Goal: Use online tool/utility: Utilize a website feature to perform a specific function

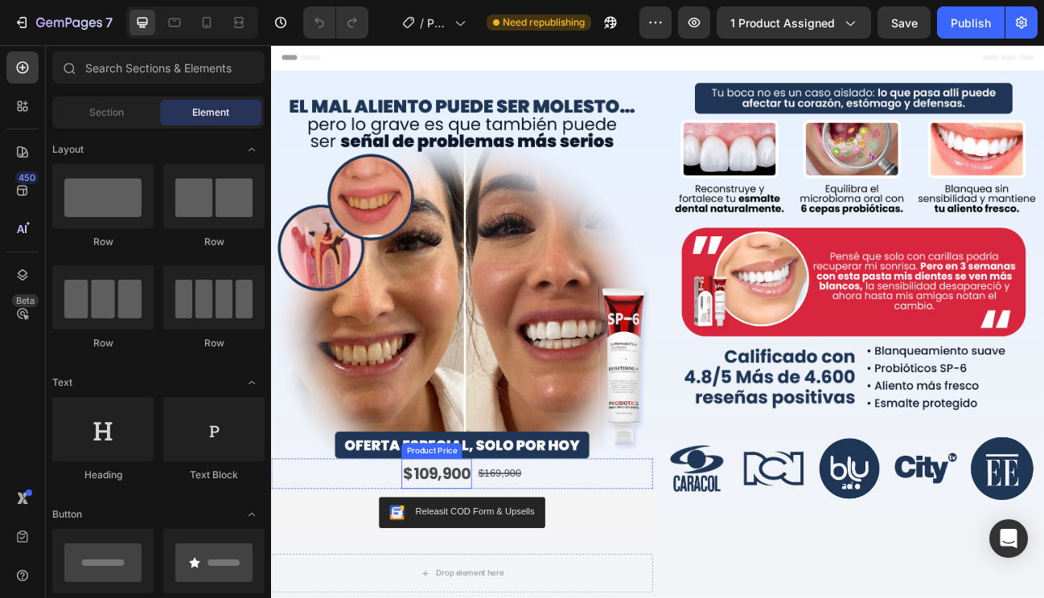
click at [489, 572] on div "$109,900" at bounding box center [477, 581] width 88 height 38
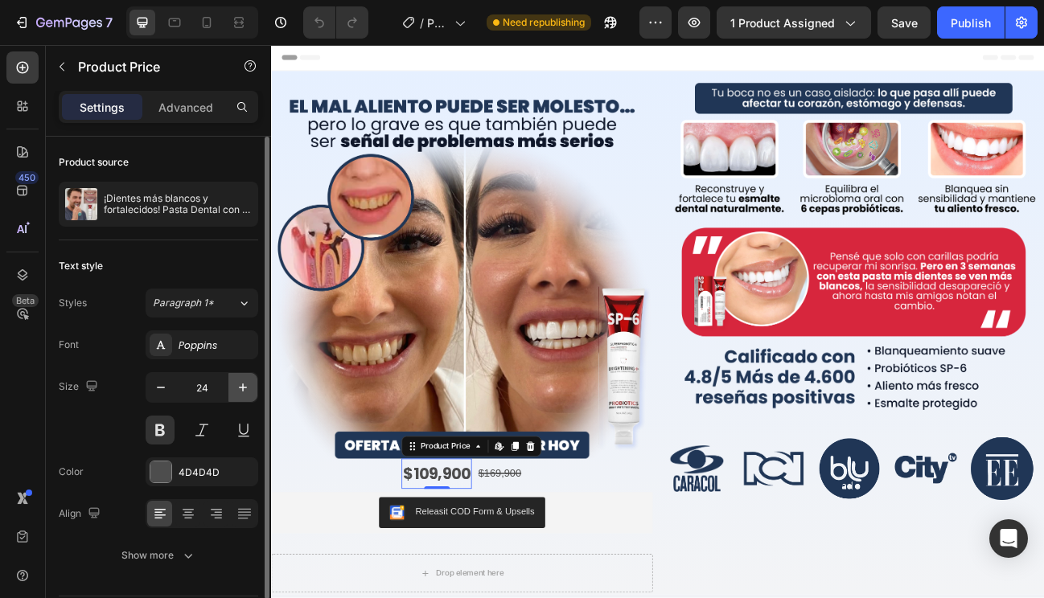
click at [240, 382] on icon "button" at bounding box center [243, 387] width 16 height 16
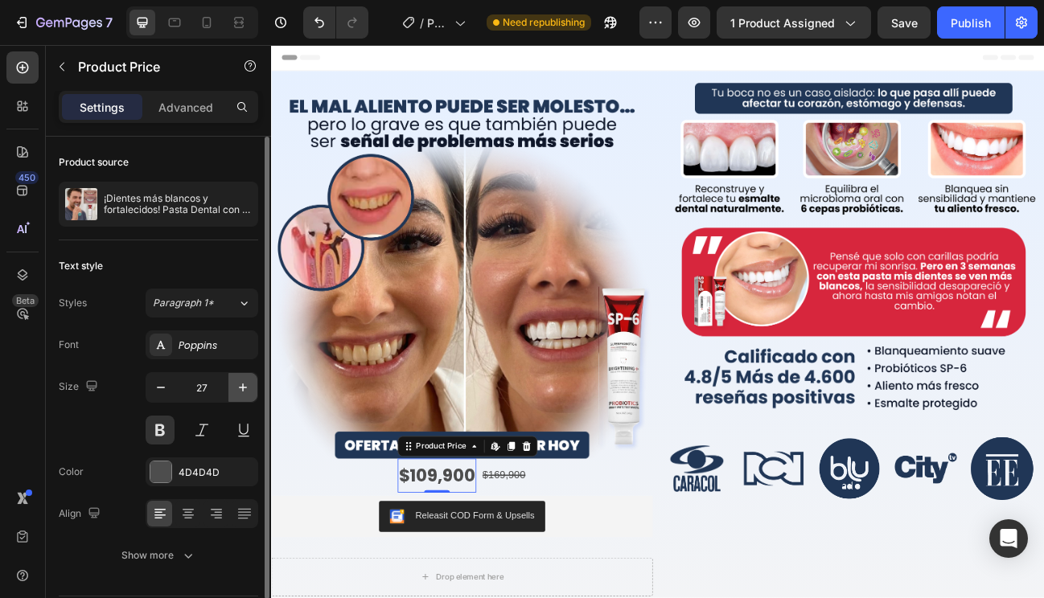
click at [240, 382] on icon "button" at bounding box center [243, 387] width 16 height 16
type input "29"
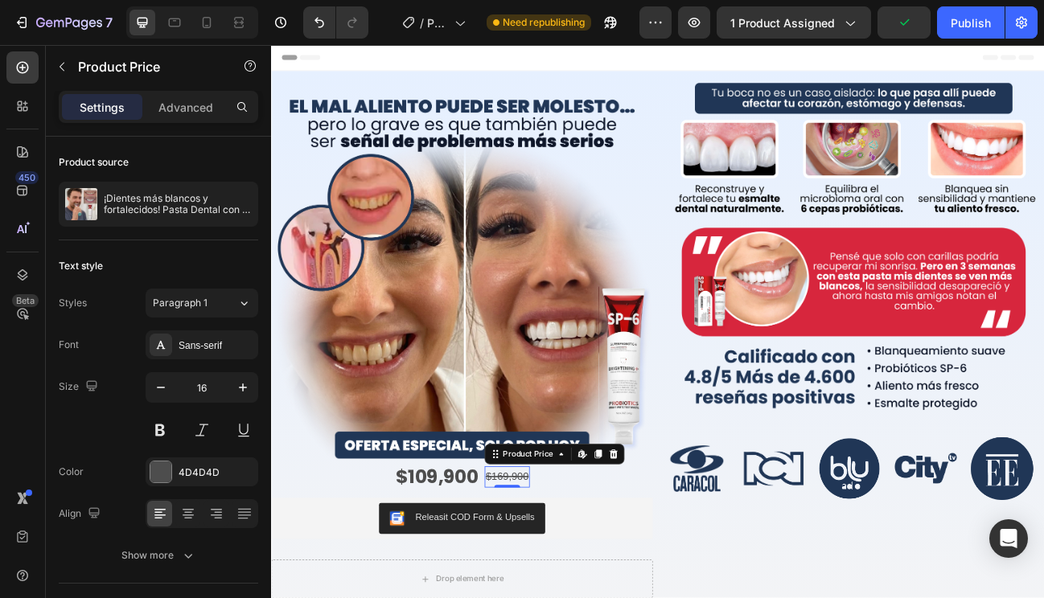
click at [573, 579] on div "$169,900" at bounding box center [565, 585] width 57 height 27
click at [240, 386] on icon "button" at bounding box center [243, 387] width 16 height 16
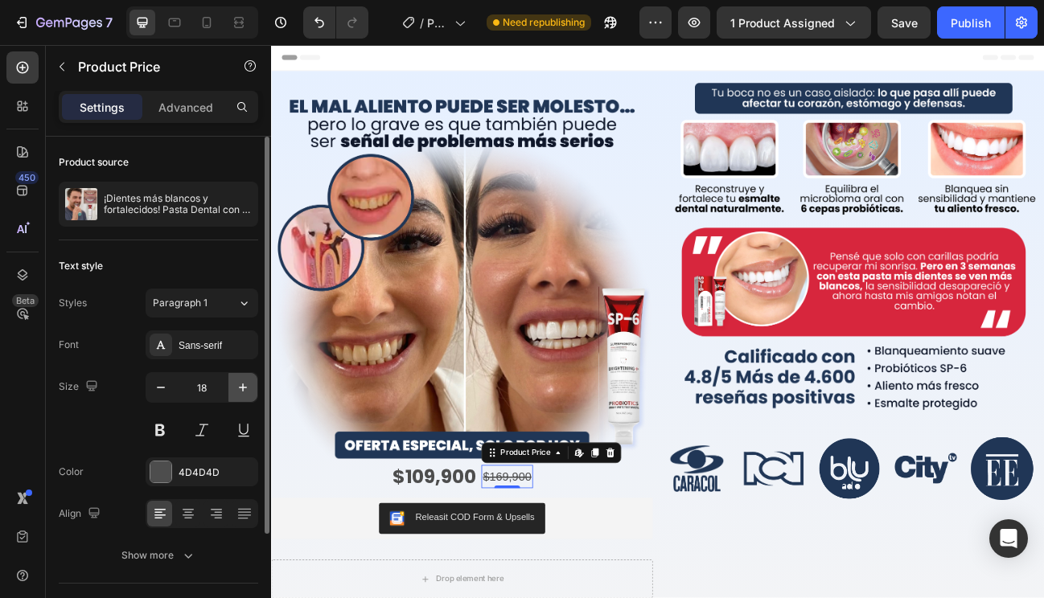
click at [240, 386] on icon "button" at bounding box center [243, 387] width 16 height 16
type input "20"
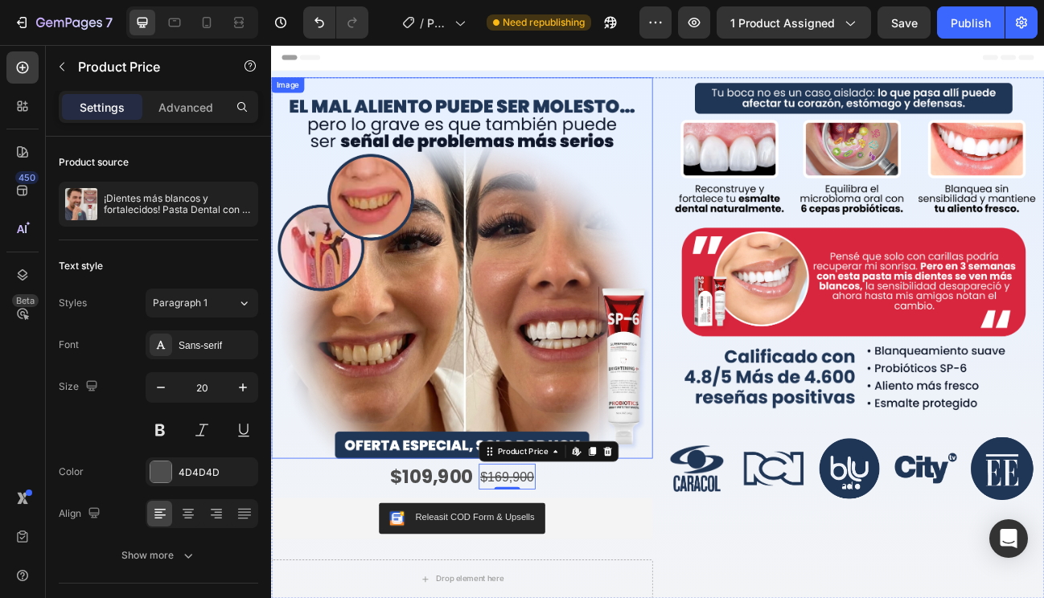
click at [352, 478] on img at bounding box center [509, 324] width 476 height 476
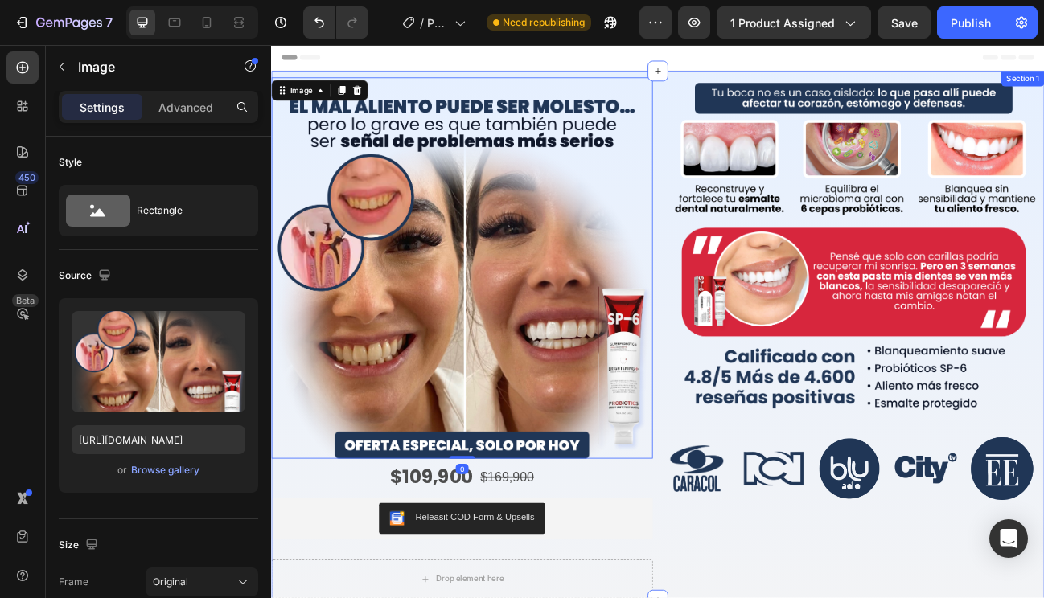
click at [433, 79] on div "Image 0 $109,900 Product Price Product Price $169,900 Product Price Product Pri…" at bounding box center [753, 408] width 965 height 661
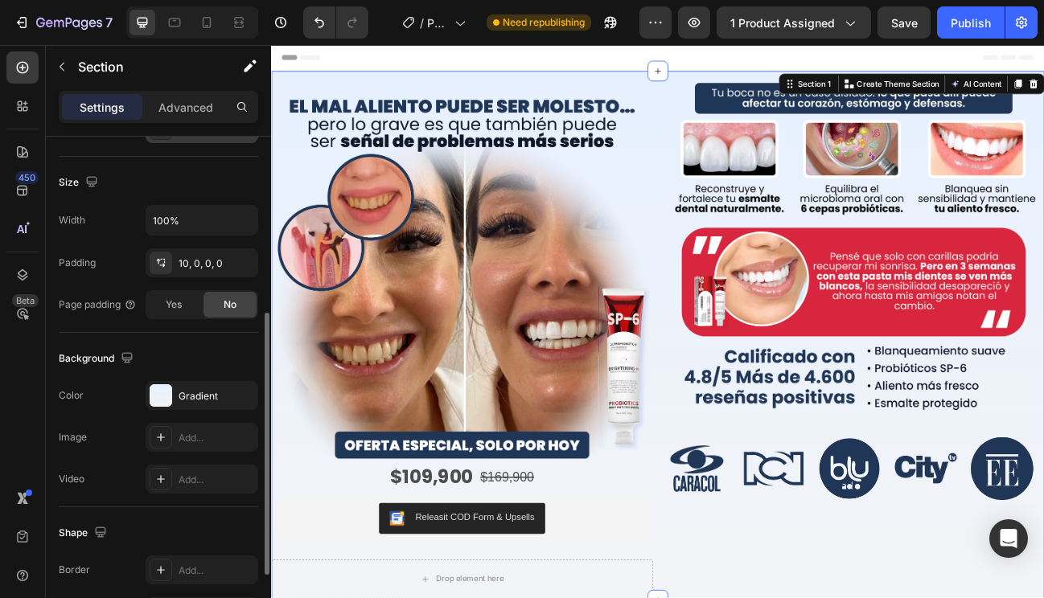
scroll to position [337, 0]
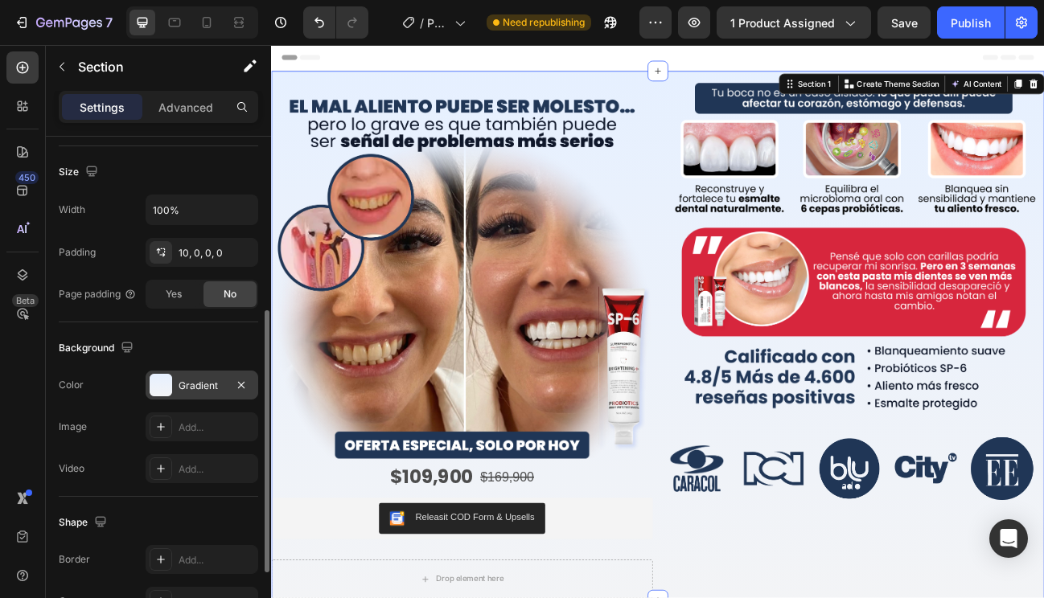
click at [186, 387] on div "Gradient" at bounding box center [201, 386] width 47 height 14
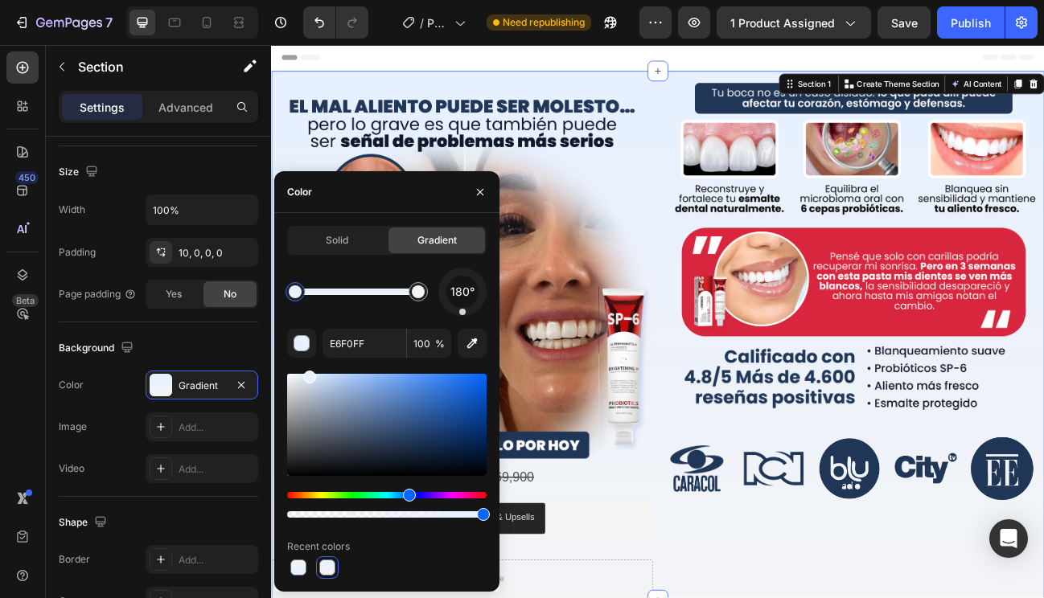
click at [294, 292] on div at bounding box center [295, 291] width 13 height 13
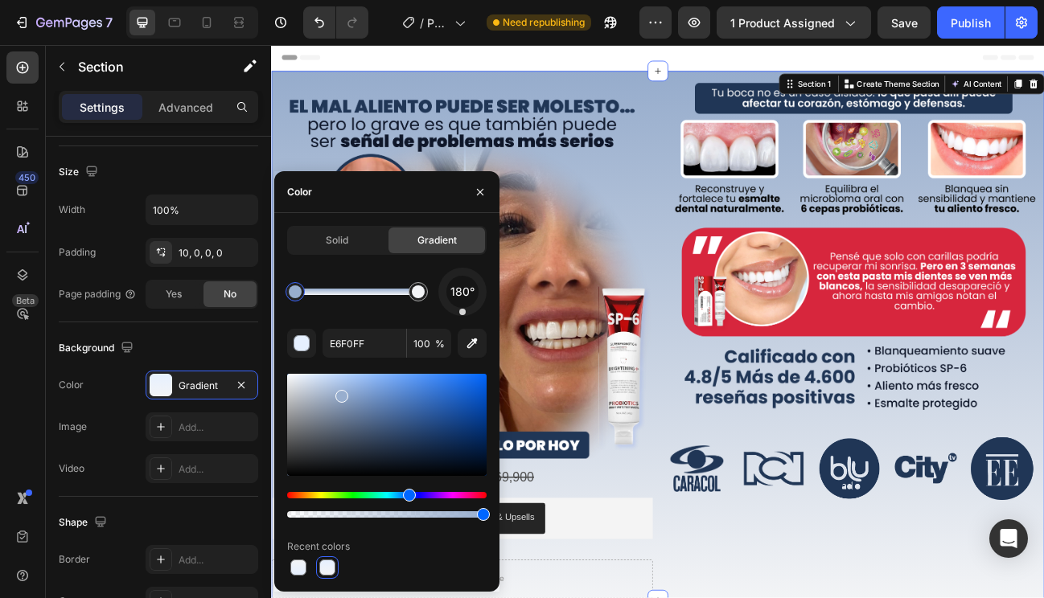
type input "94AACC"
drag, startPoint x: 310, startPoint y: 378, endPoint x: 328, endPoint y: 413, distance: 39.9
click at [340, 339] on input "94AACC" at bounding box center [364, 343] width 84 height 29
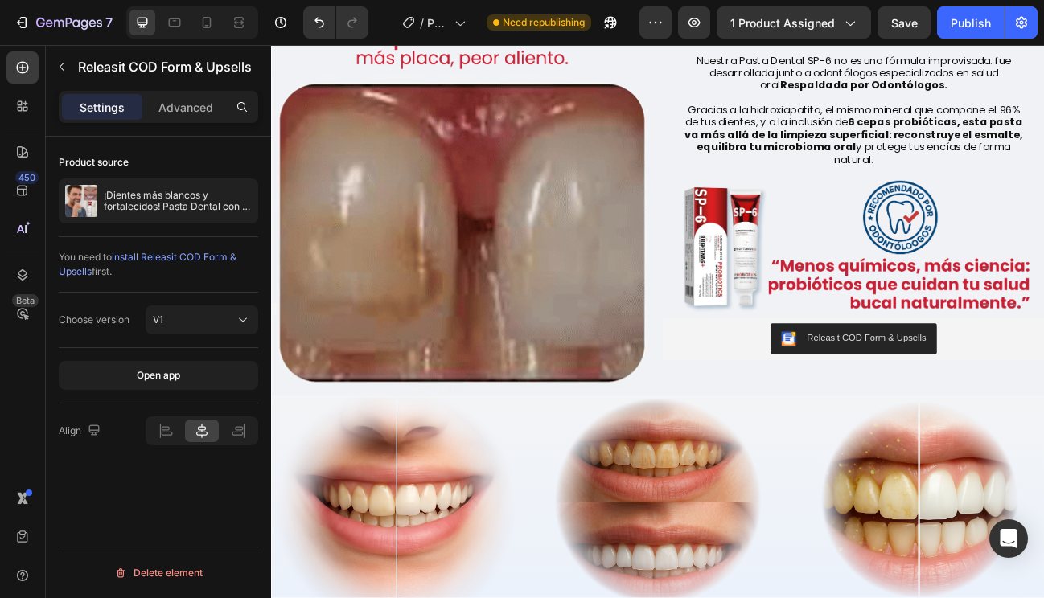
scroll to position [731, 0]
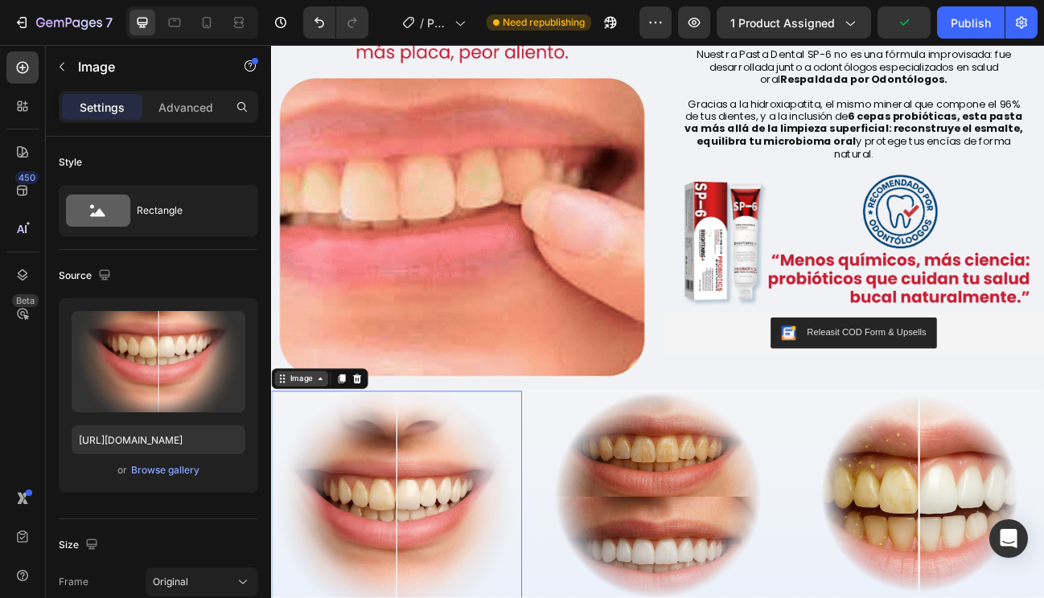
click at [315, 463] on div "Image" at bounding box center [308, 462] width 35 height 14
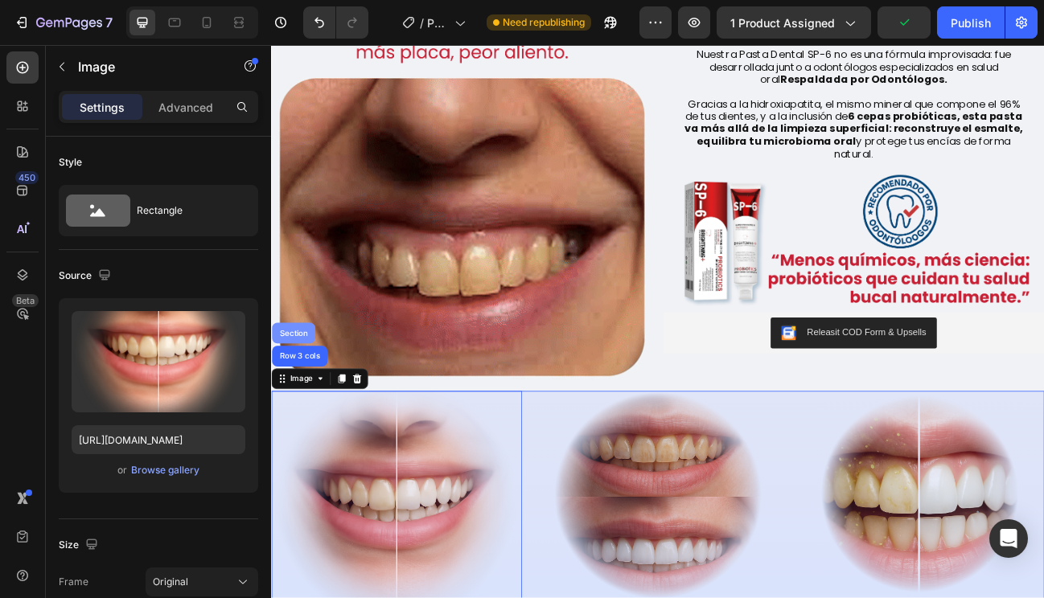
click at [306, 396] on div "Section" at bounding box center [299, 405] width 54 height 26
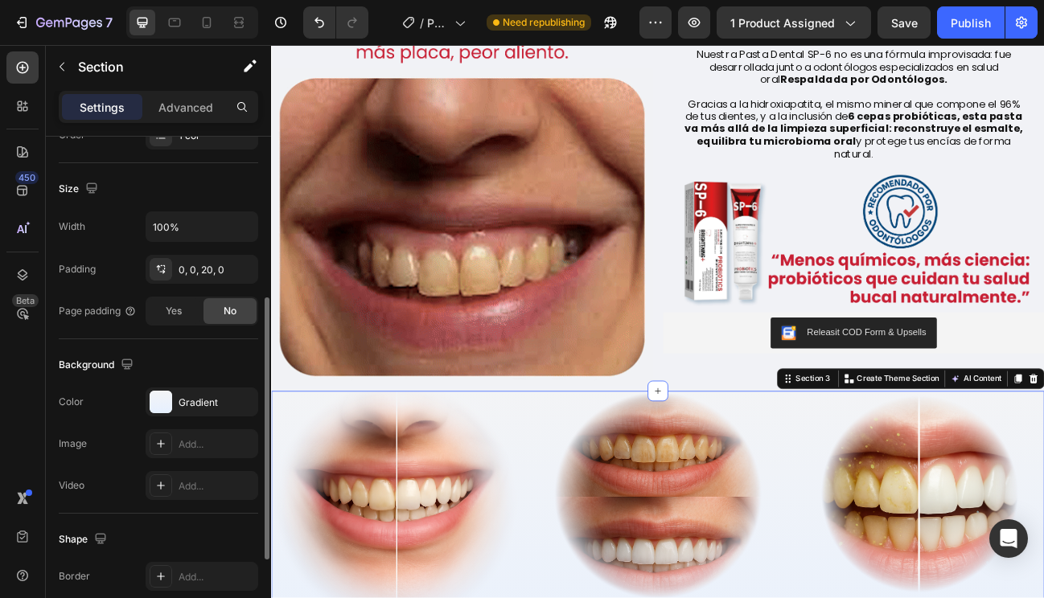
scroll to position [330, 0]
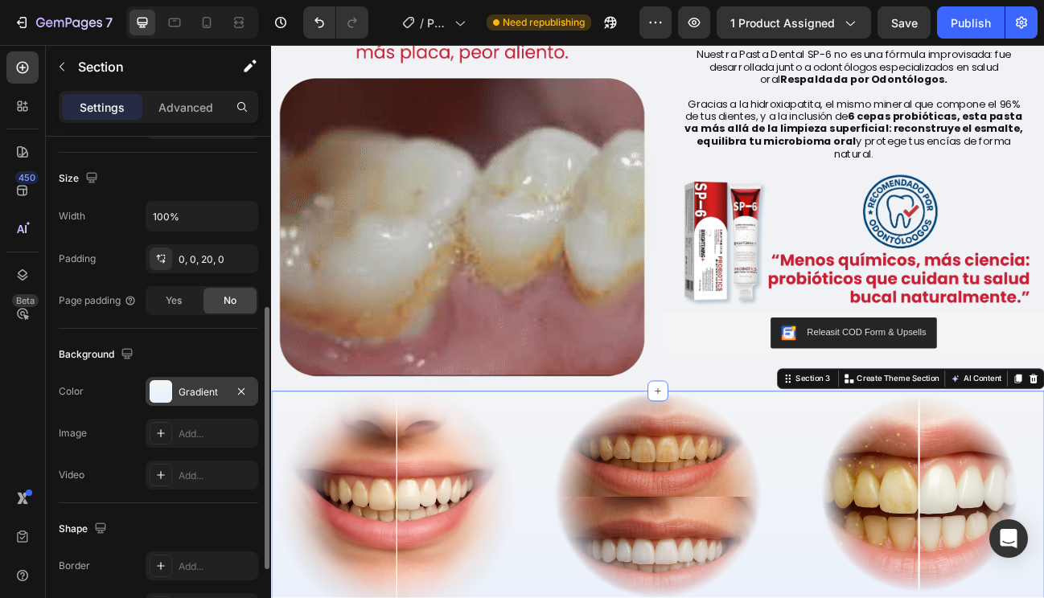
click at [203, 394] on div "Gradient" at bounding box center [201, 392] width 47 height 14
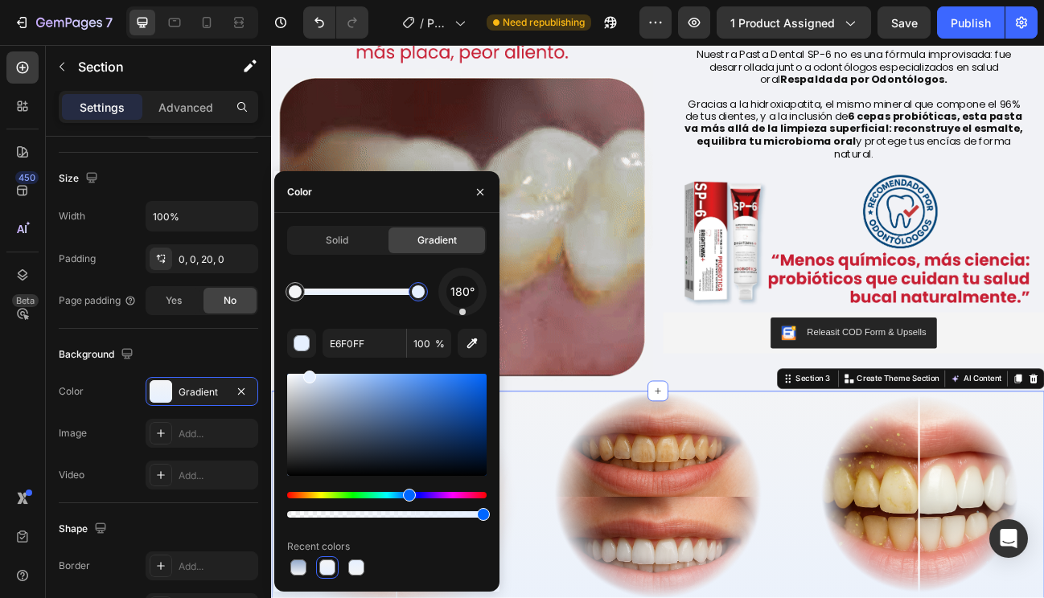
click at [415, 302] on div at bounding box center [418, 291] width 29 height 29
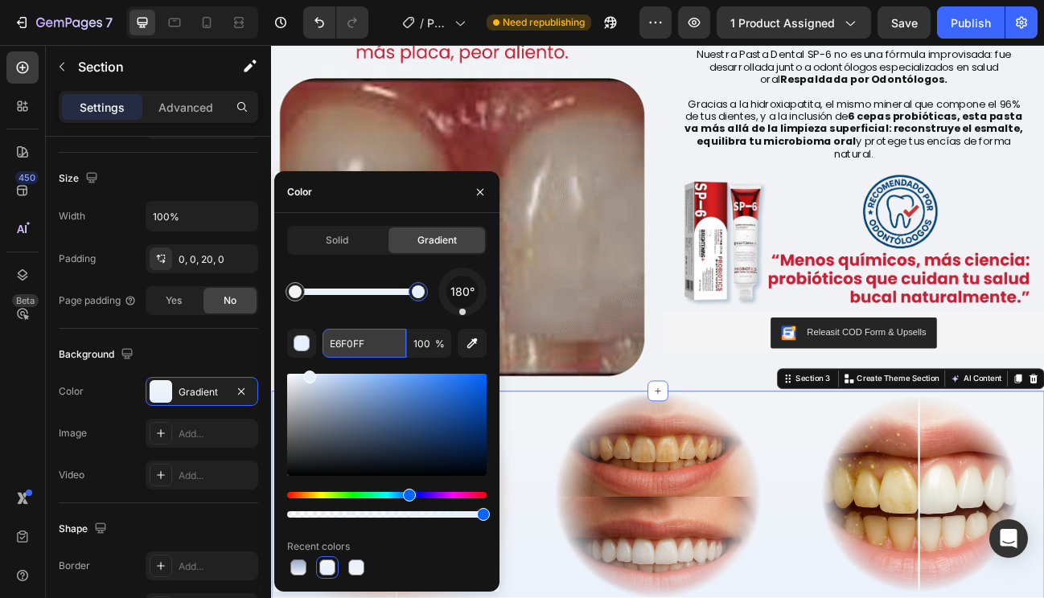
click at [381, 349] on input "E6F0FF" at bounding box center [364, 343] width 84 height 29
paste input "94AACC"
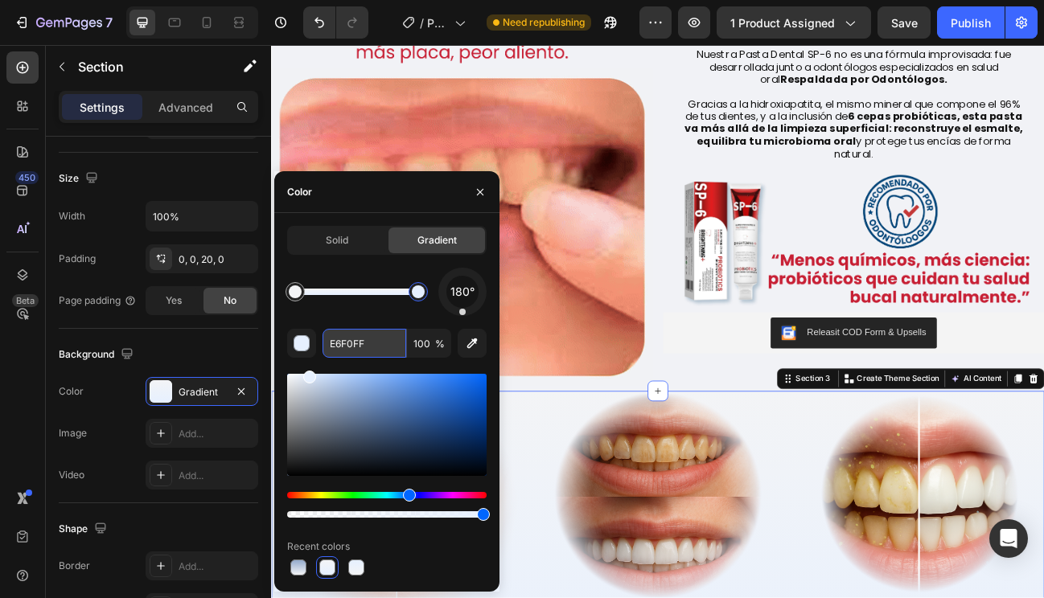
type input "94AACC"
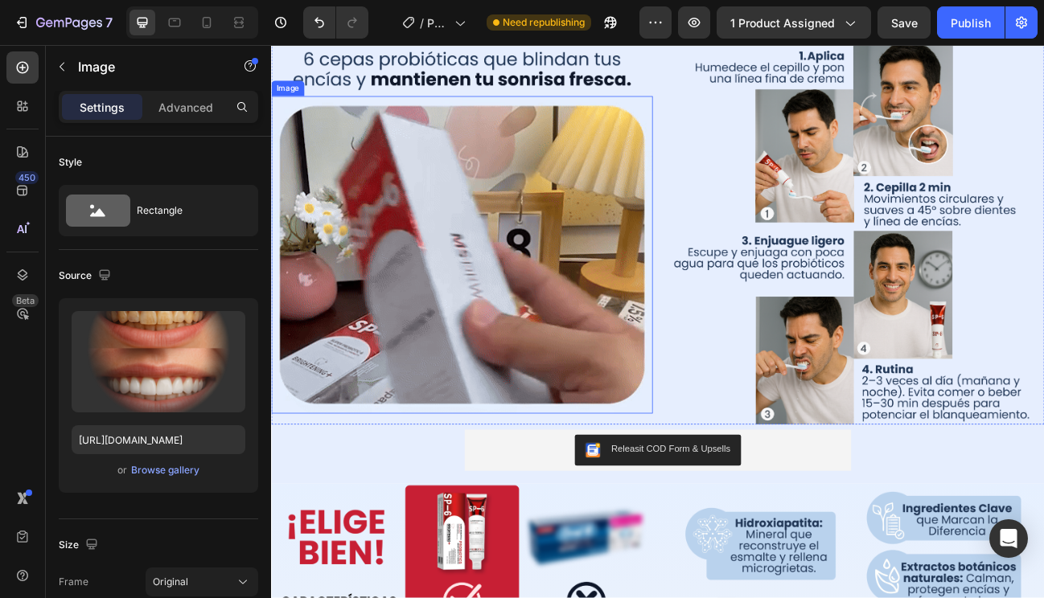
scroll to position [1602, 0]
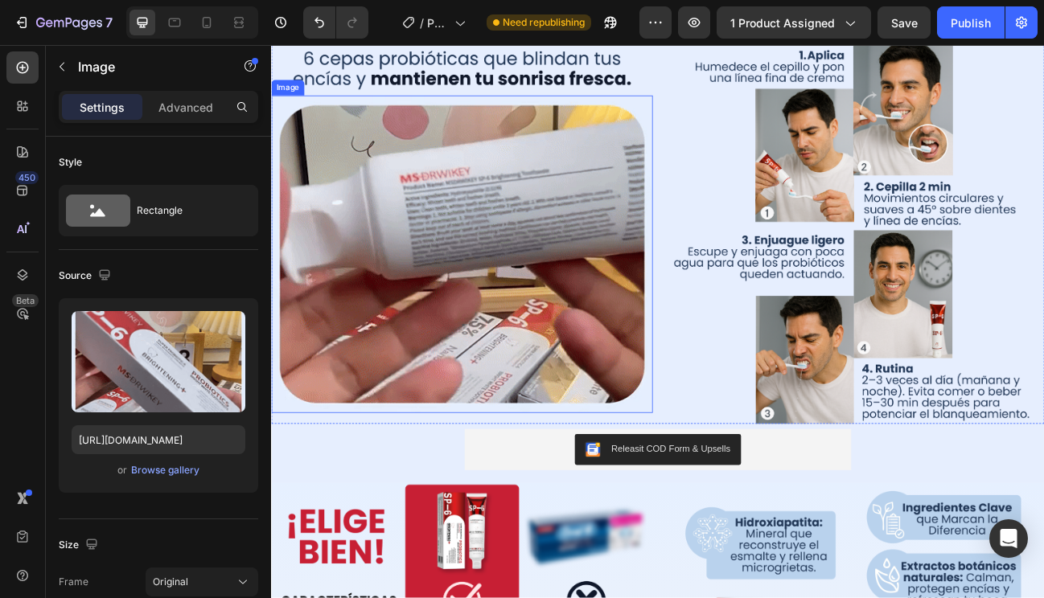
click at [567, 404] on img at bounding box center [509, 307] width 476 height 396
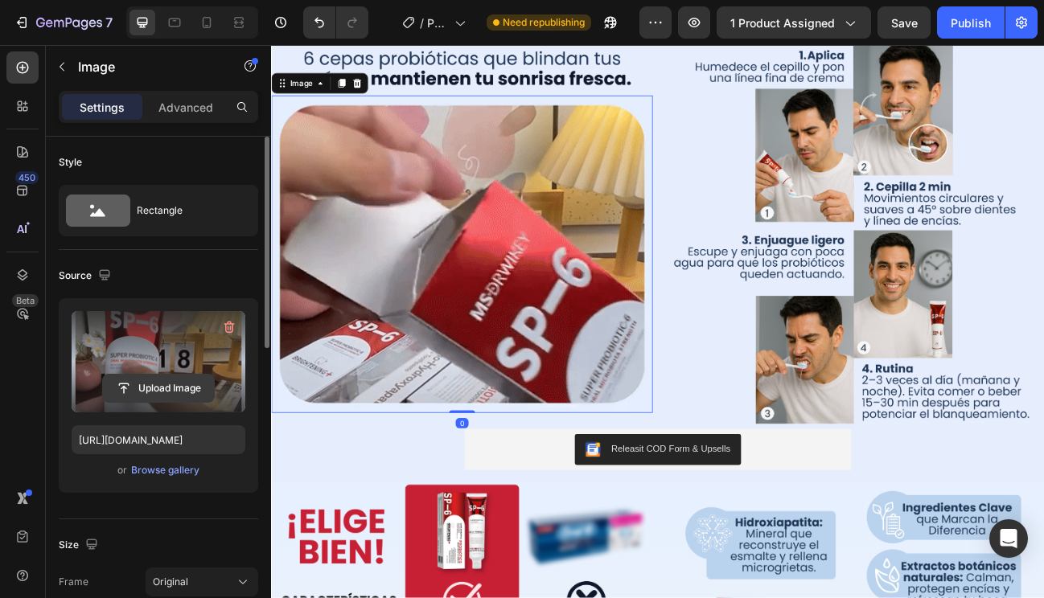
click at [140, 391] on input "file" at bounding box center [158, 388] width 111 height 27
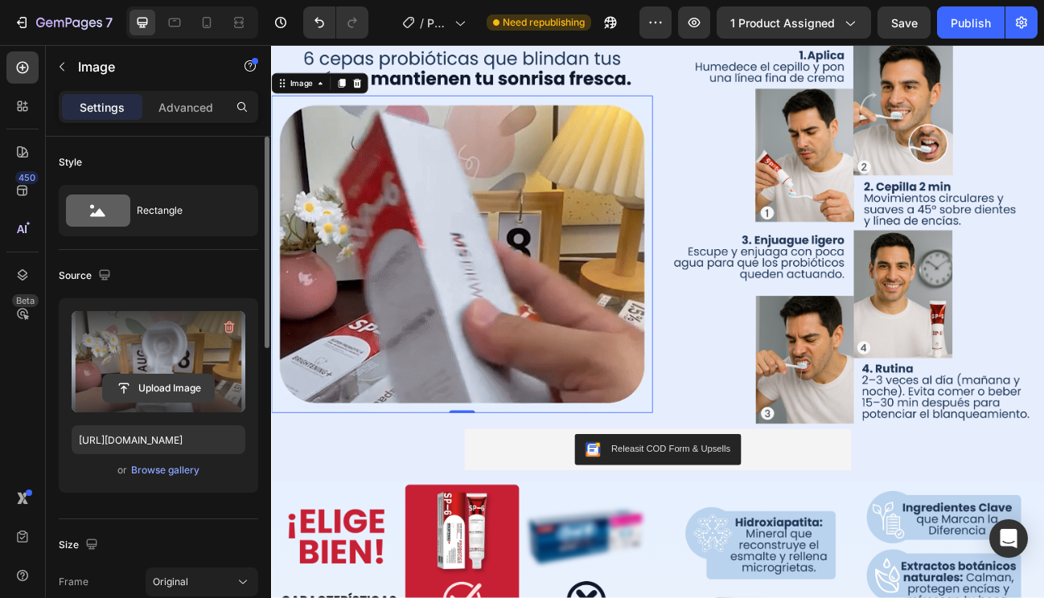
click at [174, 383] on input "file" at bounding box center [158, 388] width 111 height 27
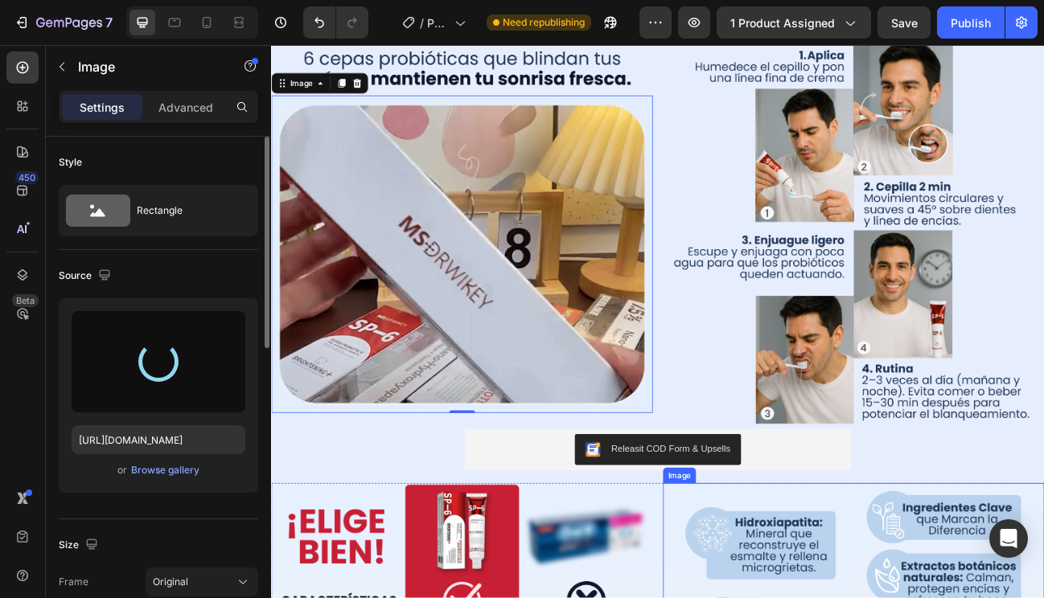
type input "[URL][DOMAIN_NAME]"
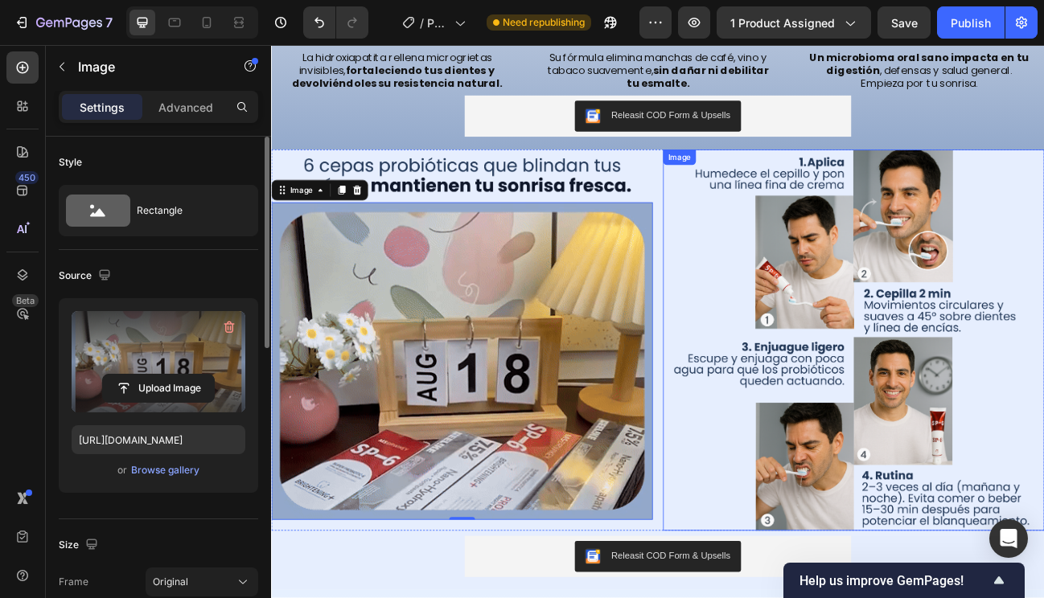
scroll to position [1458, 0]
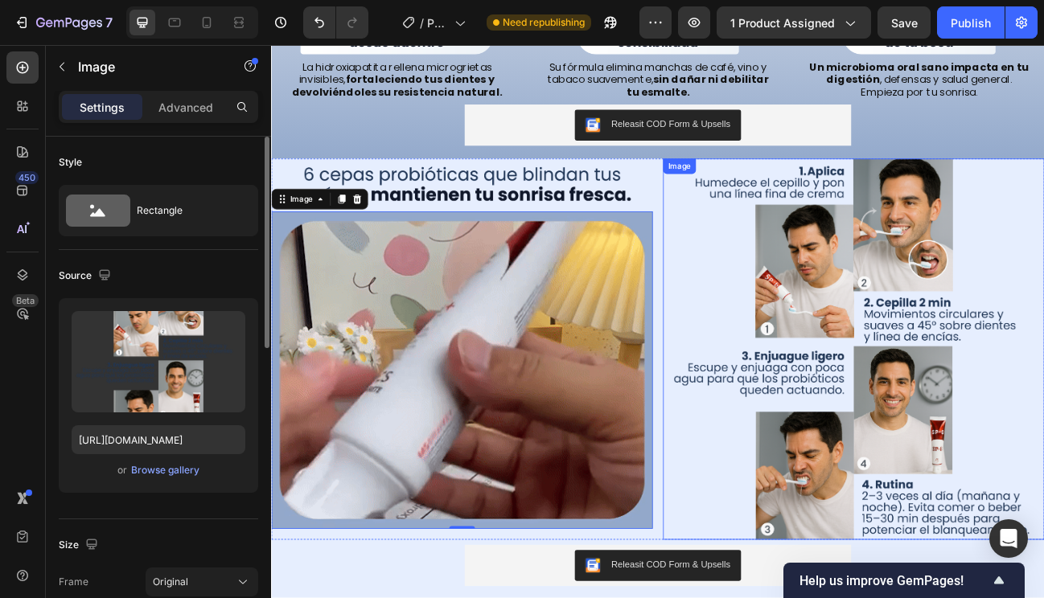
click at [785, 272] on img at bounding box center [998, 425] width 476 height 476
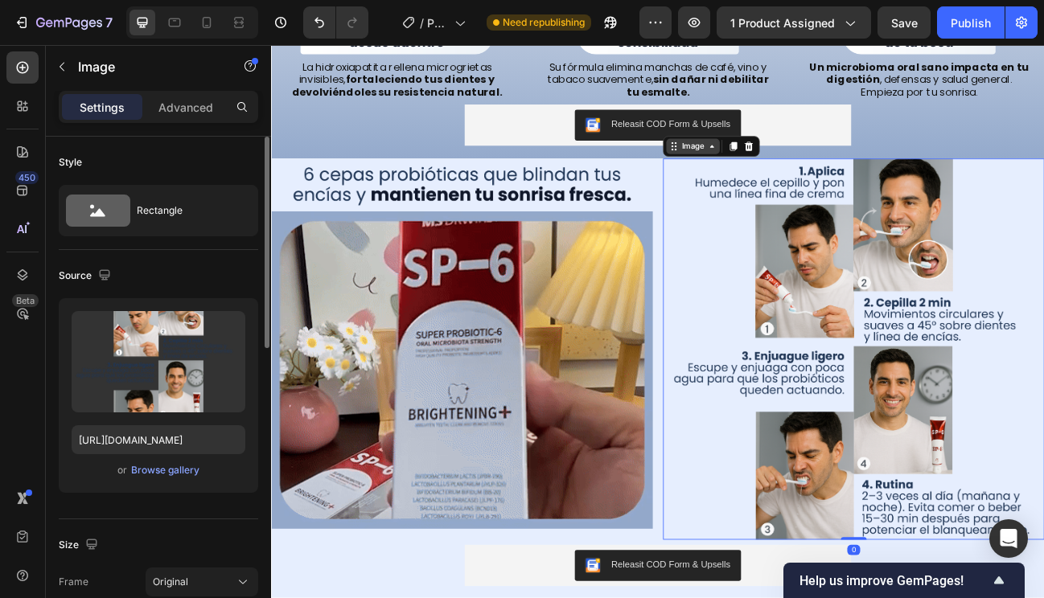
click at [790, 176] on div "Image" at bounding box center [797, 172] width 35 height 14
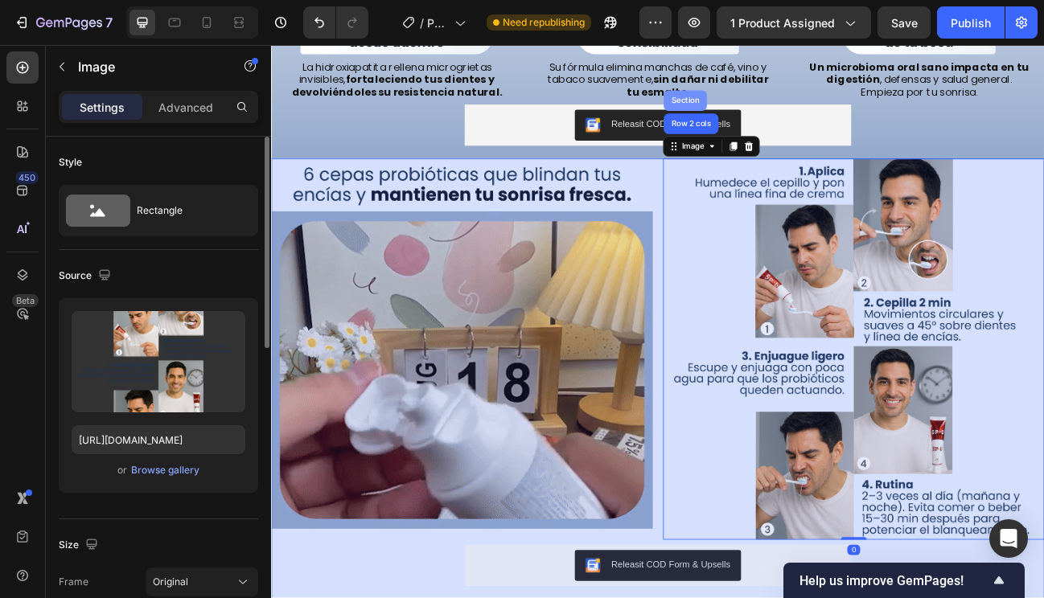
click at [785, 120] on div "Section" at bounding box center [788, 115] width 54 height 26
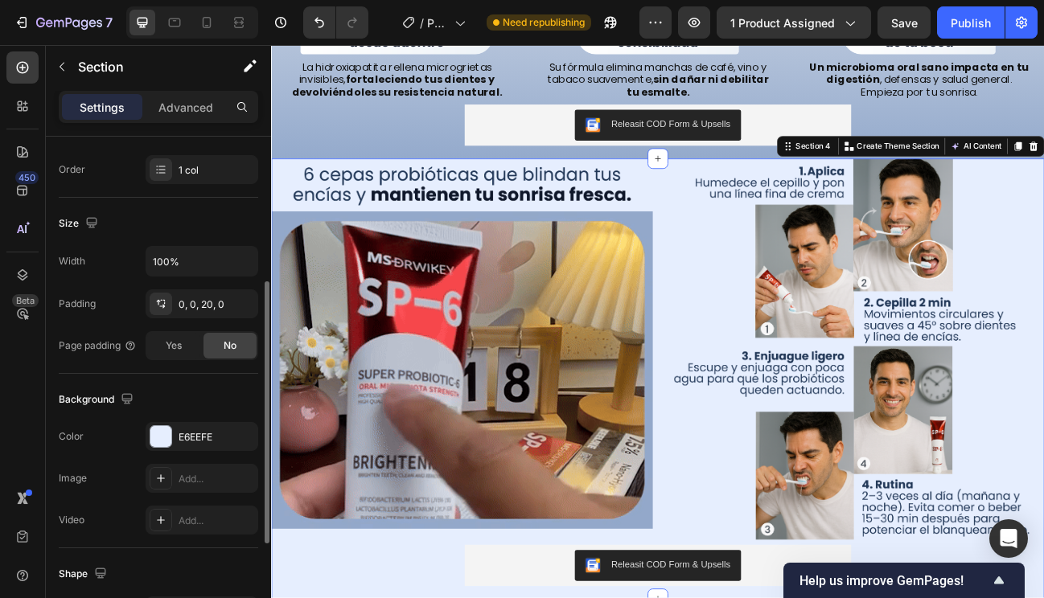
scroll to position [287, 0]
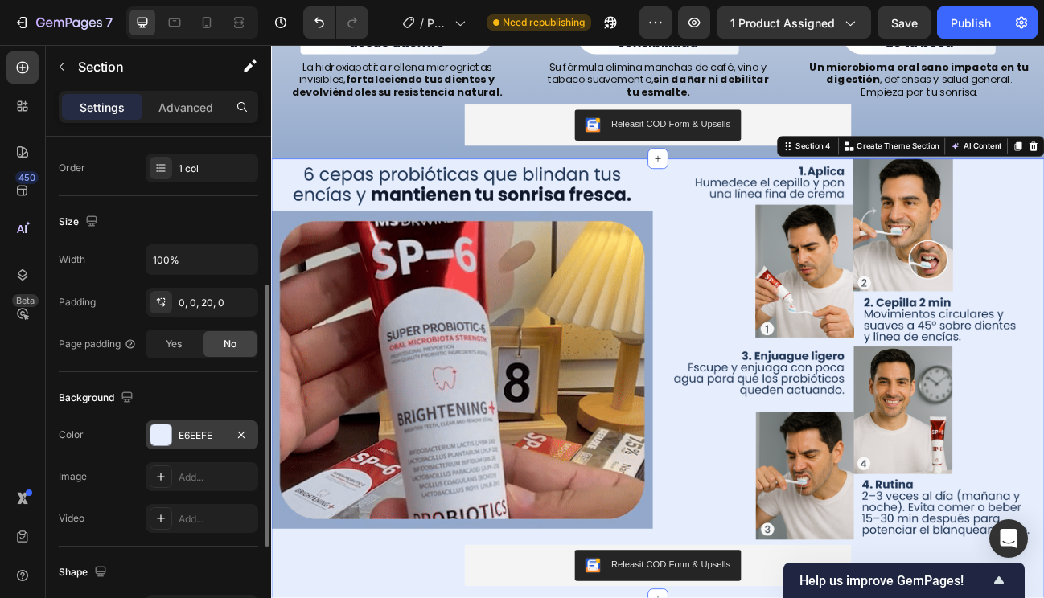
click at [187, 426] on div "E6EEFE" at bounding box center [202, 434] width 113 height 29
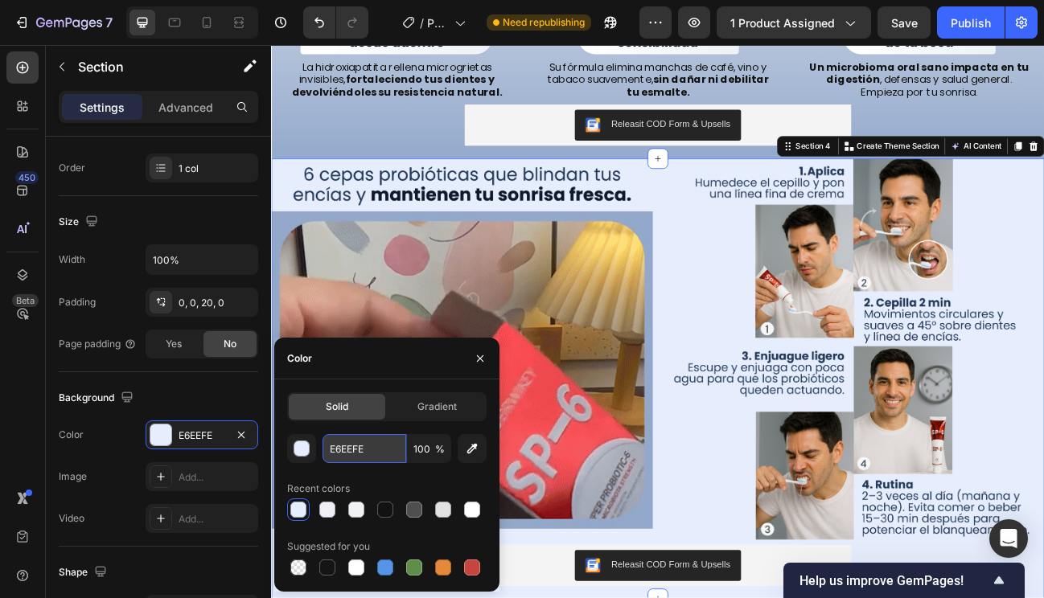
click at [343, 452] on input "E6EEFE" at bounding box center [364, 448] width 84 height 29
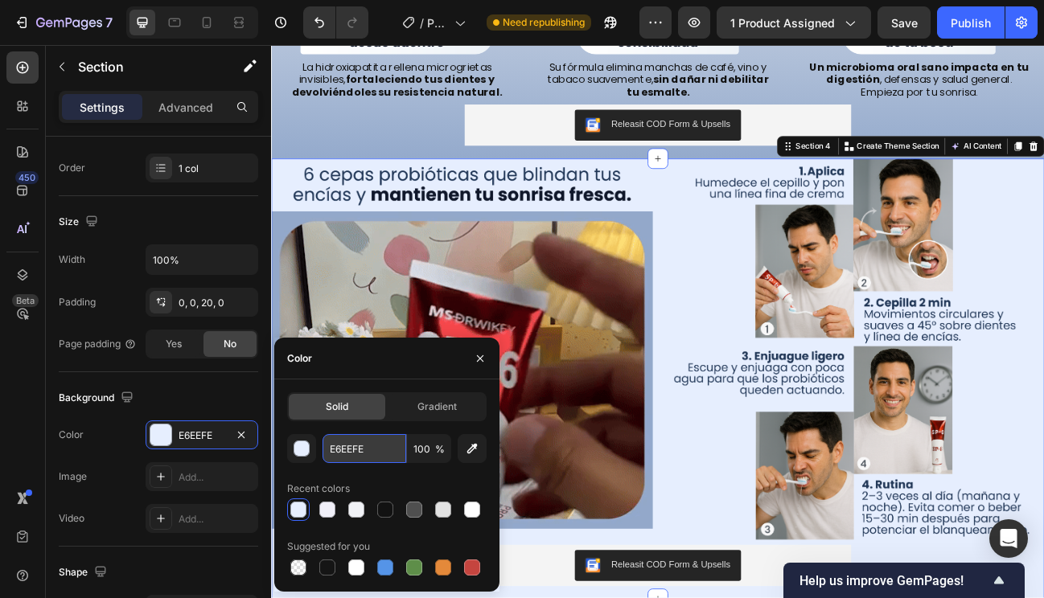
click at [343, 452] on input "E6EEFE" at bounding box center [364, 448] width 84 height 29
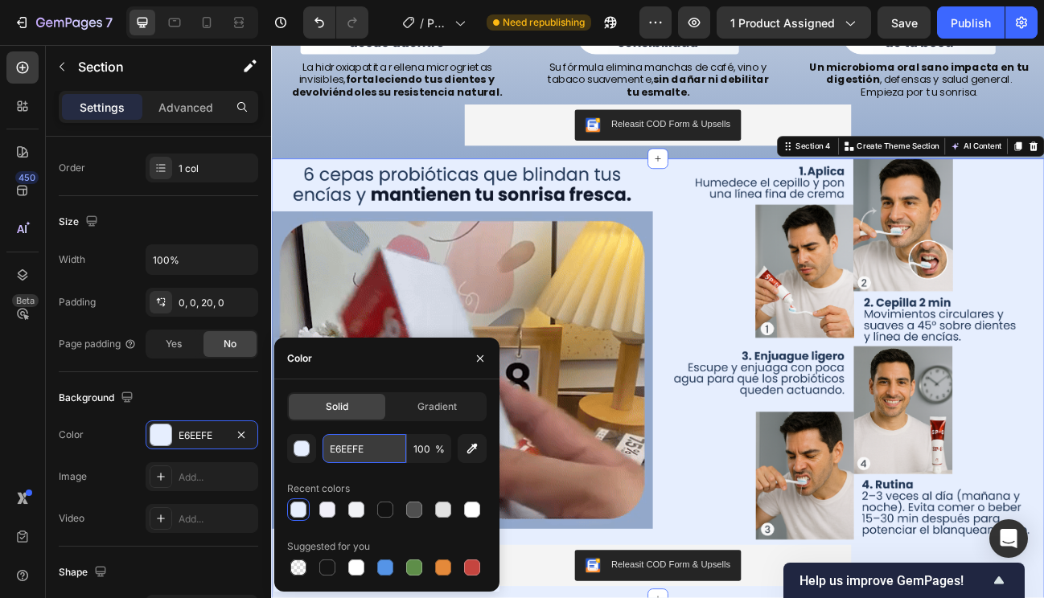
paste input "94AACC"
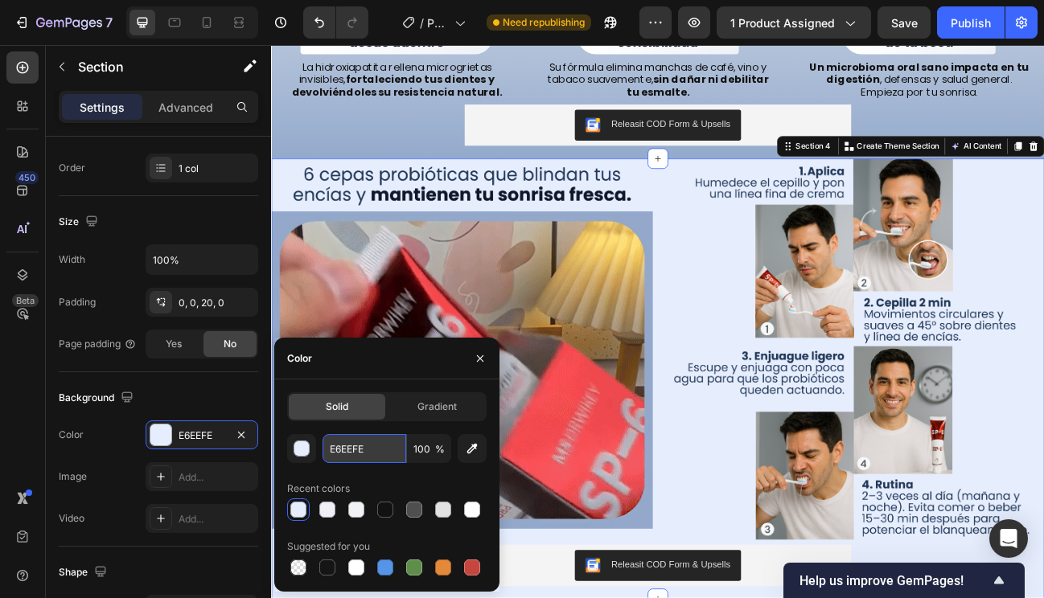
type input "94AACC"
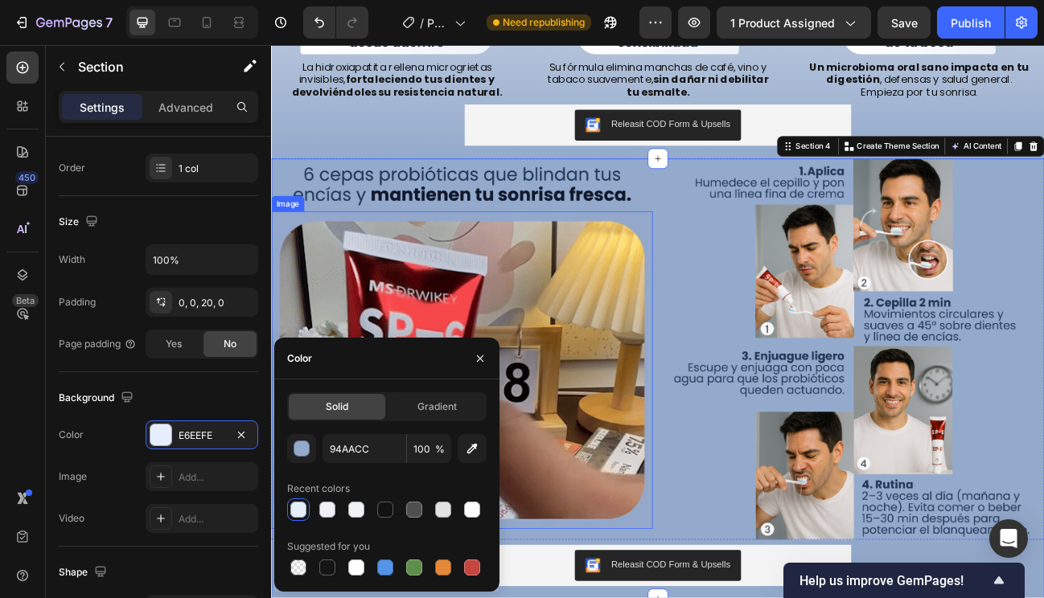
click at [672, 501] on img at bounding box center [509, 451] width 476 height 396
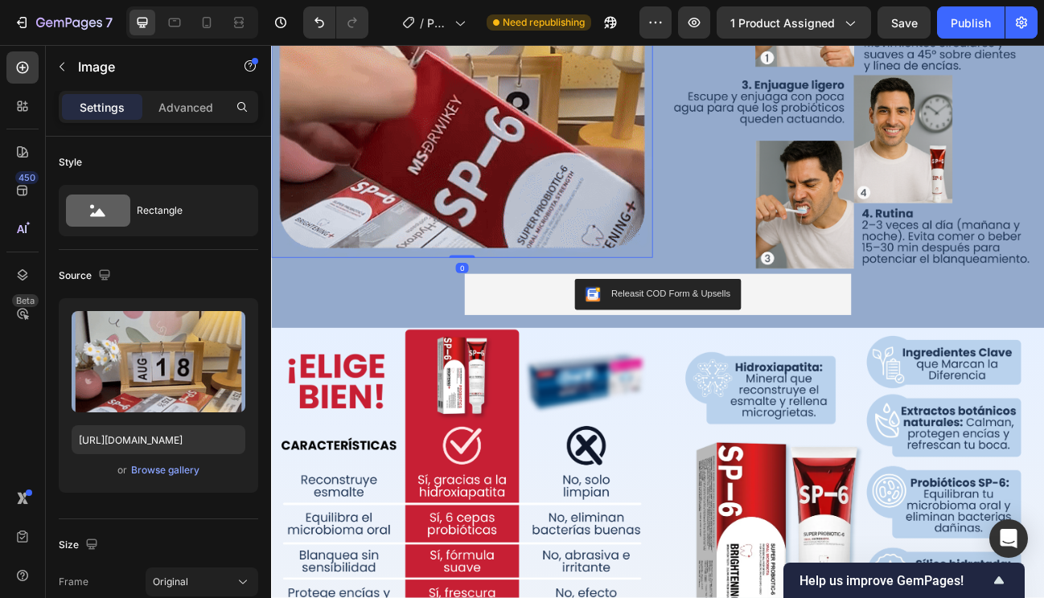
scroll to position [1811, 0]
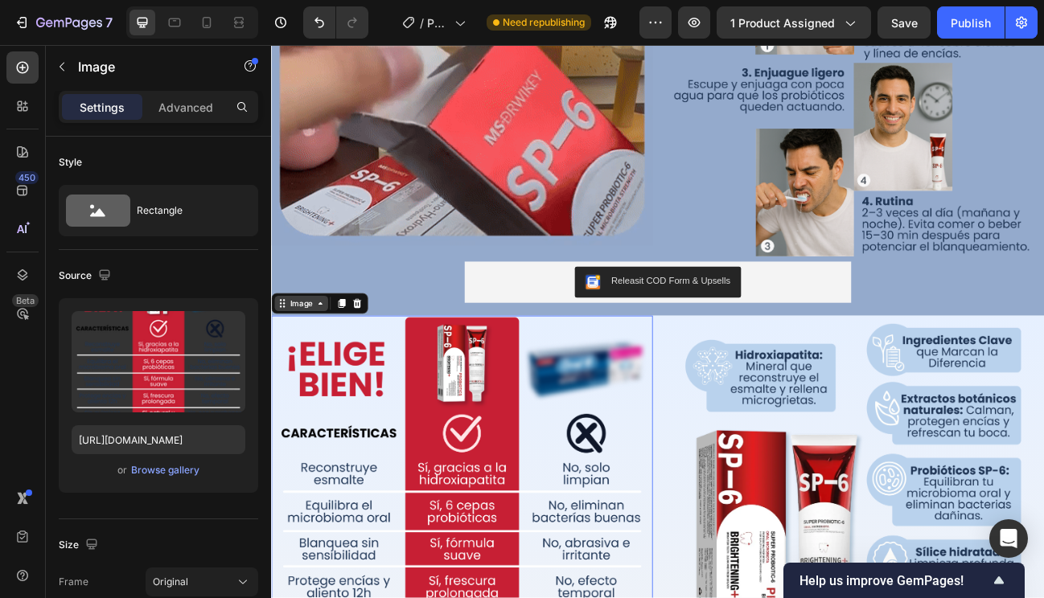
click at [313, 372] on div "Image" at bounding box center [308, 368] width 35 height 14
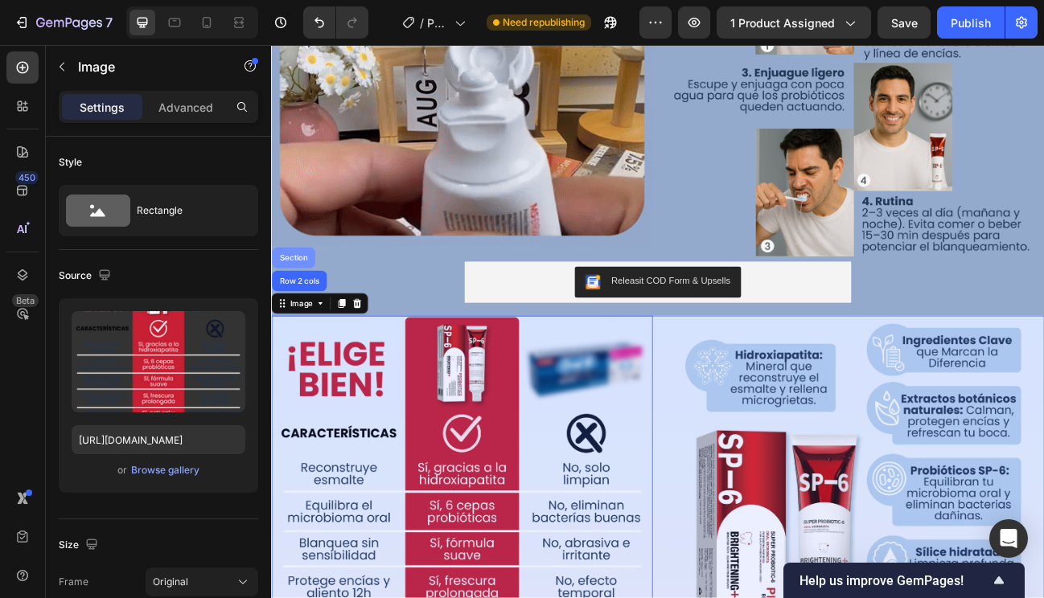
click at [300, 318] on div "Section" at bounding box center [299, 311] width 54 height 26
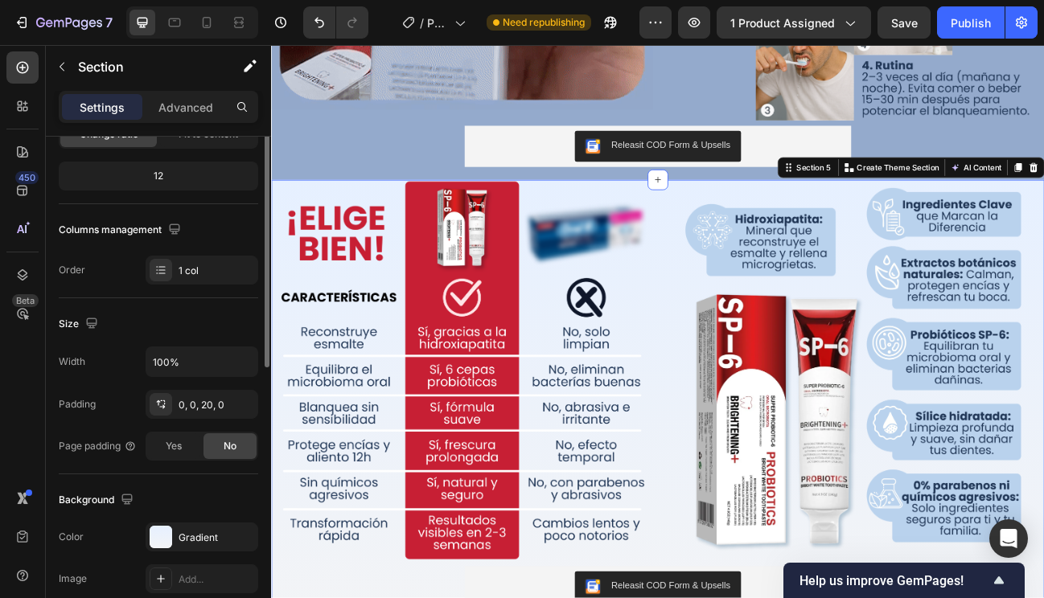
scroll to position [197, 0]
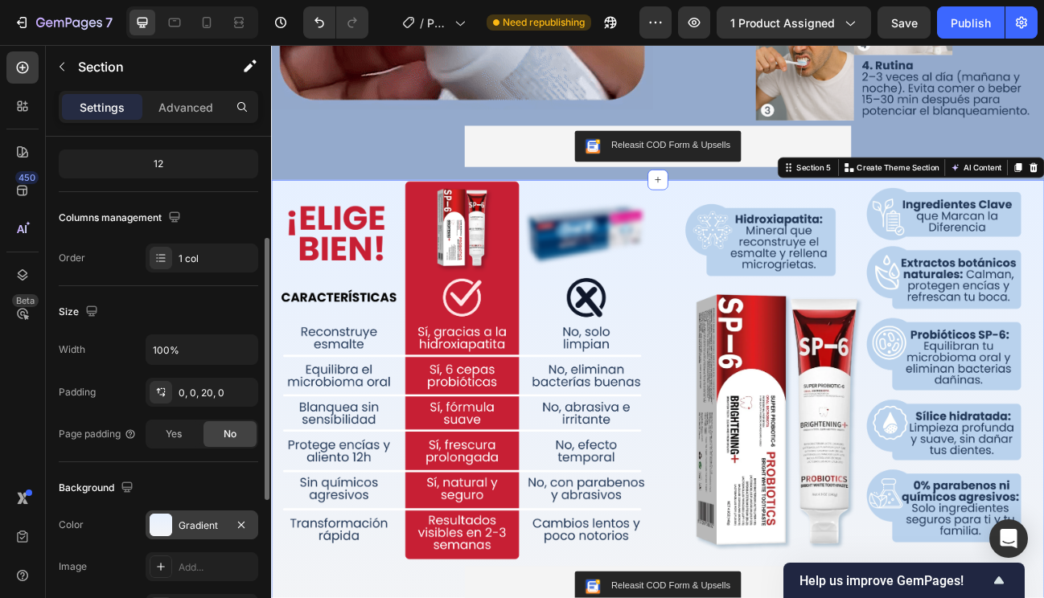
click at [189, 525] on div "Gradient" at bounding box center [201, 526] width 47 height 14
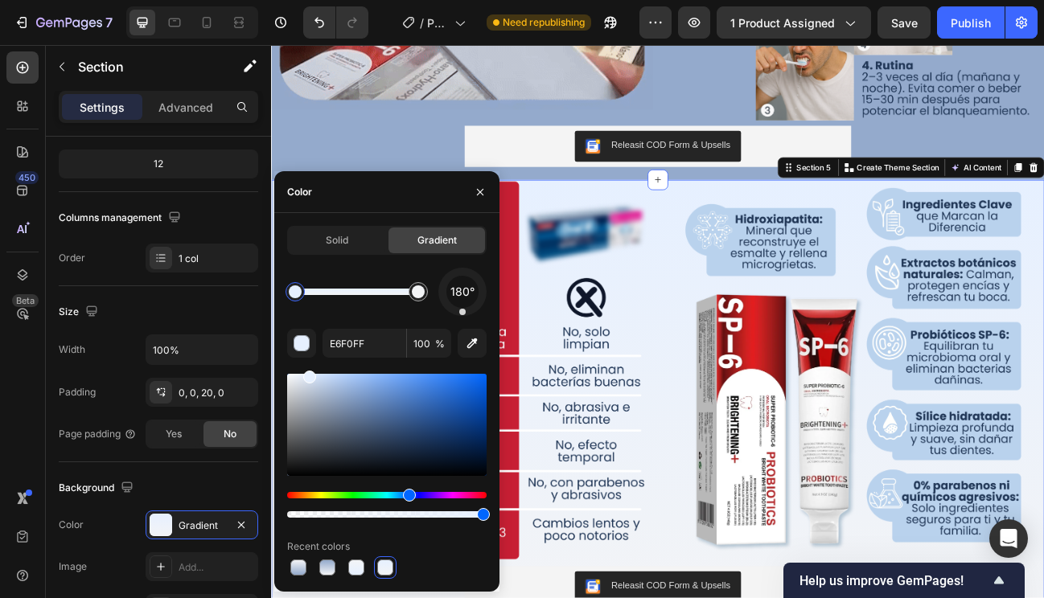
click at [295, 289] on div at bounding box center [295, 291] width 13 height 13
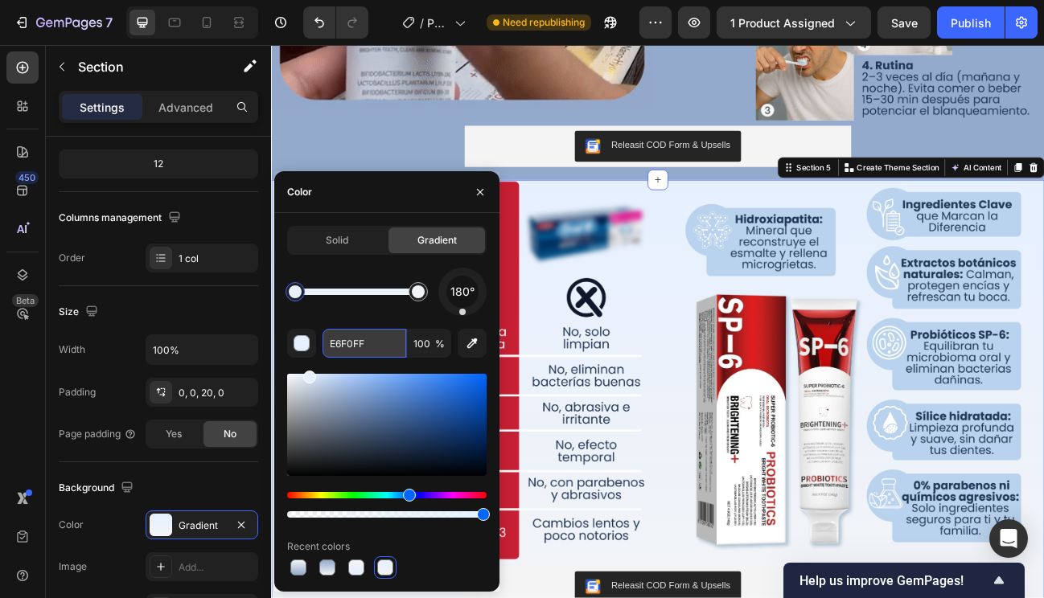
click at [342, 341] on input "E6F0FF" at bounding box center [364, 343] width 84 height 29
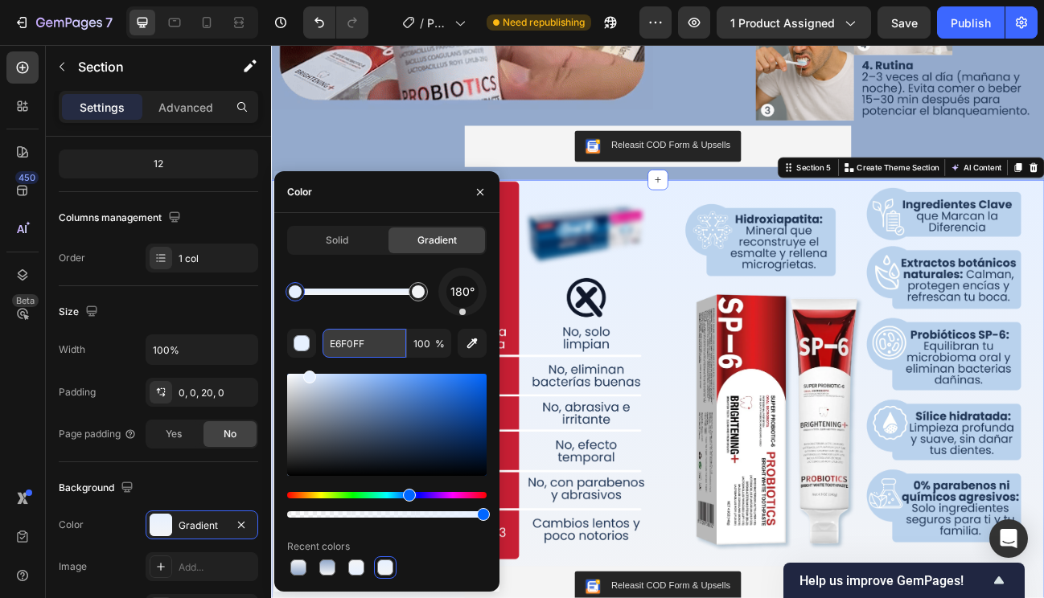
click at [342, 341] on input "E6F0FF" at bounding box center [364, 343] width 84 height 29
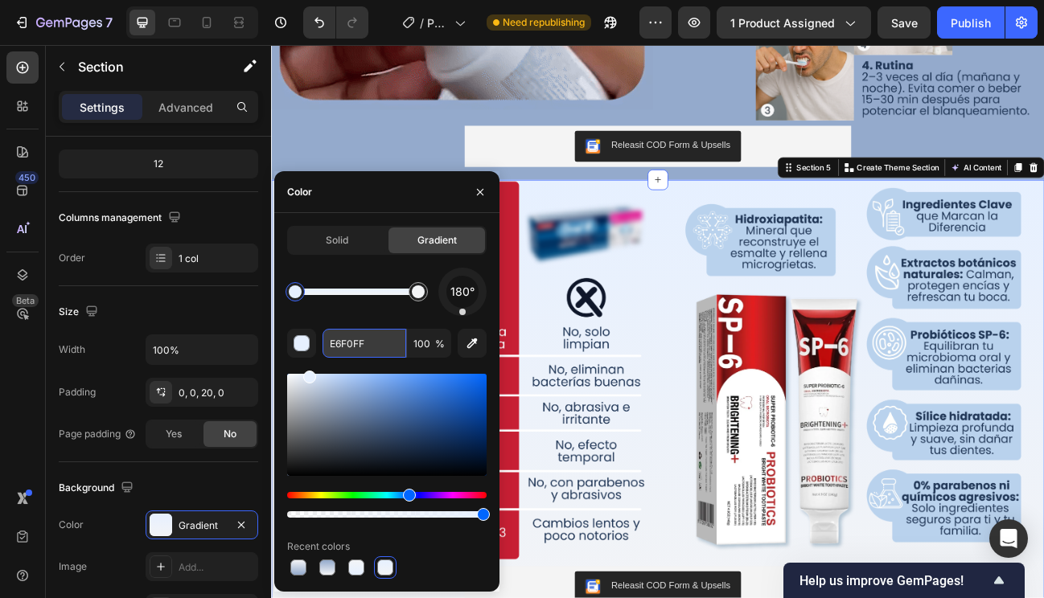
click at [342, 341] on input "E6F0FF" at bounding box center [364, 343] width 84 height 29
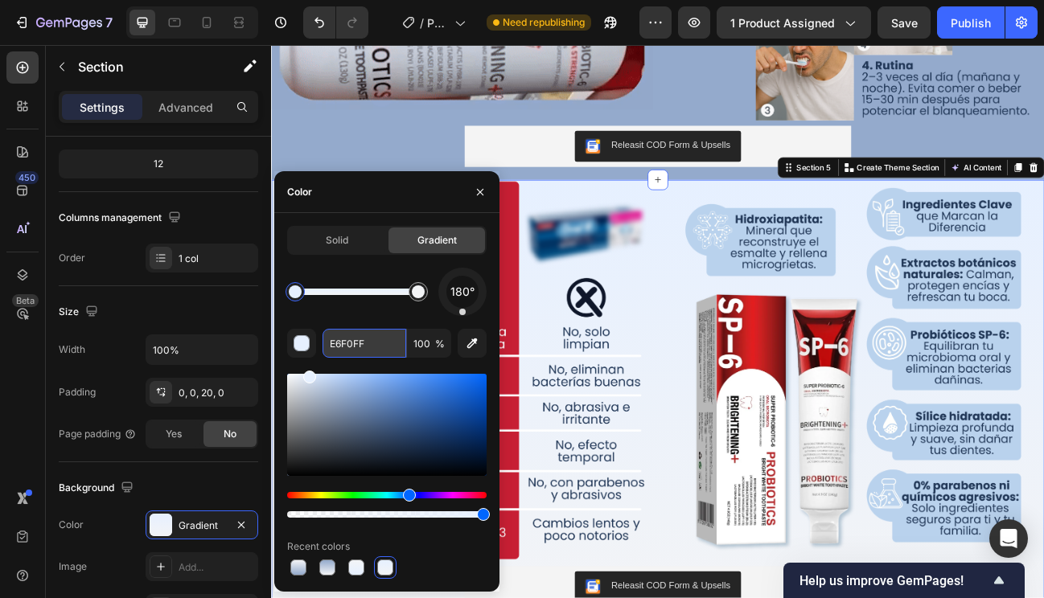
click at [342, 341] on input "E6F0FF" at bounding box center [364, 343] width 84 height 29
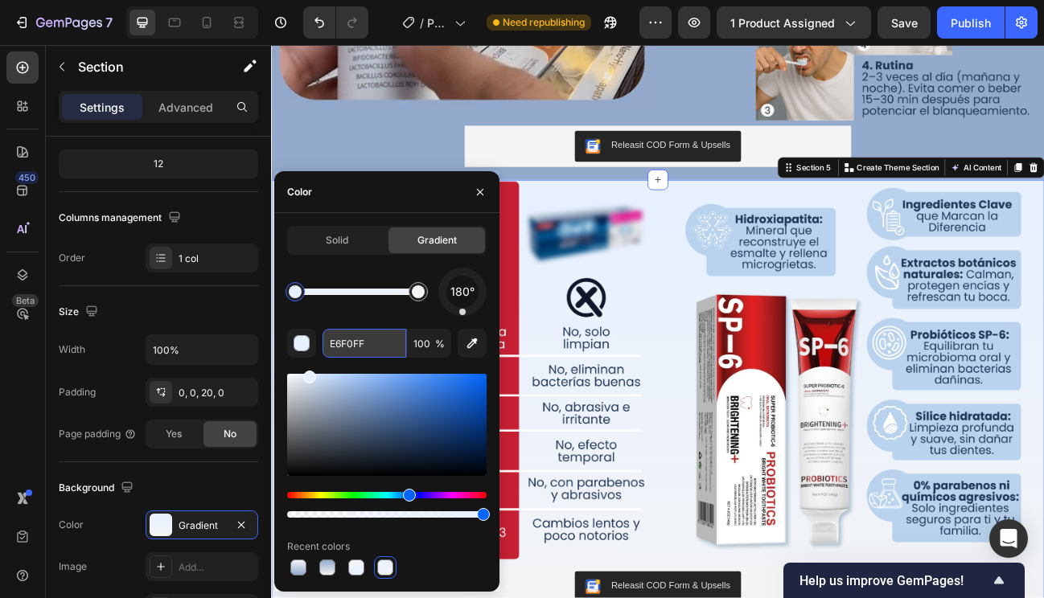
paste input "94AACC"
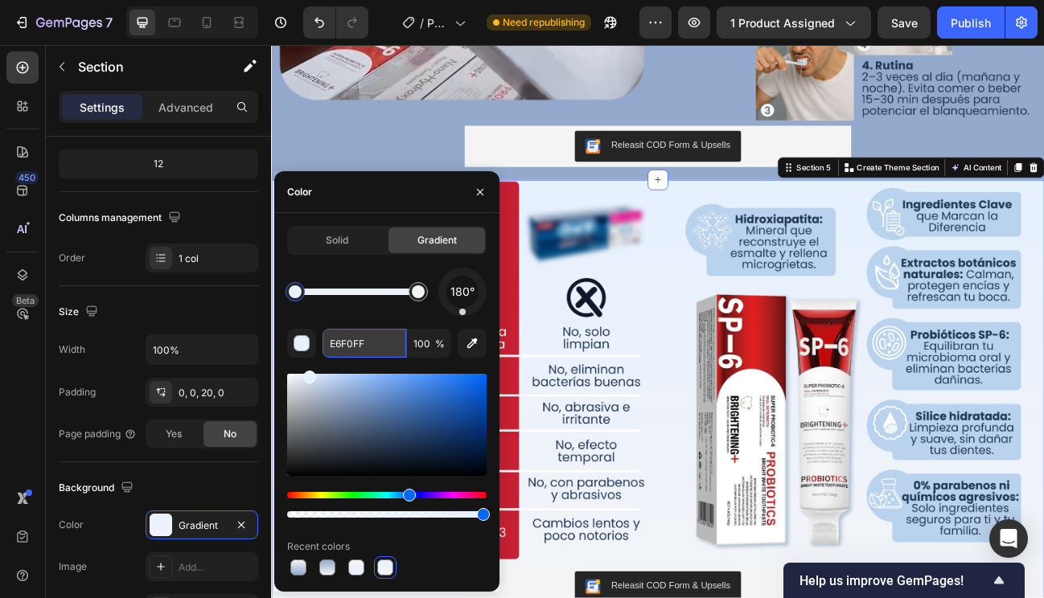
type input "94AACC"
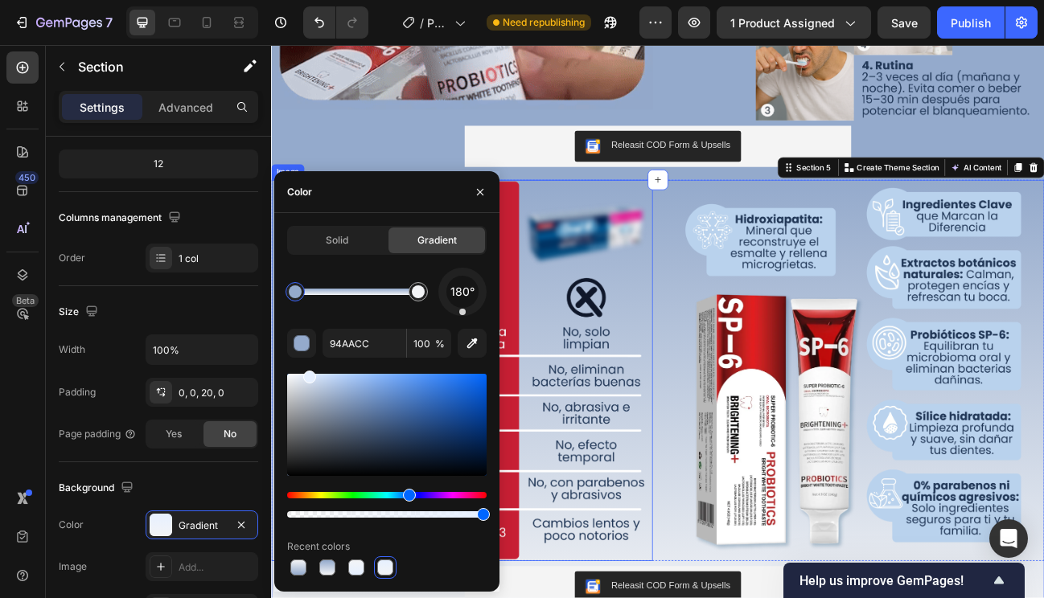
click at [658, 439] on img at bounding box center [509, 452] width 476 height 476
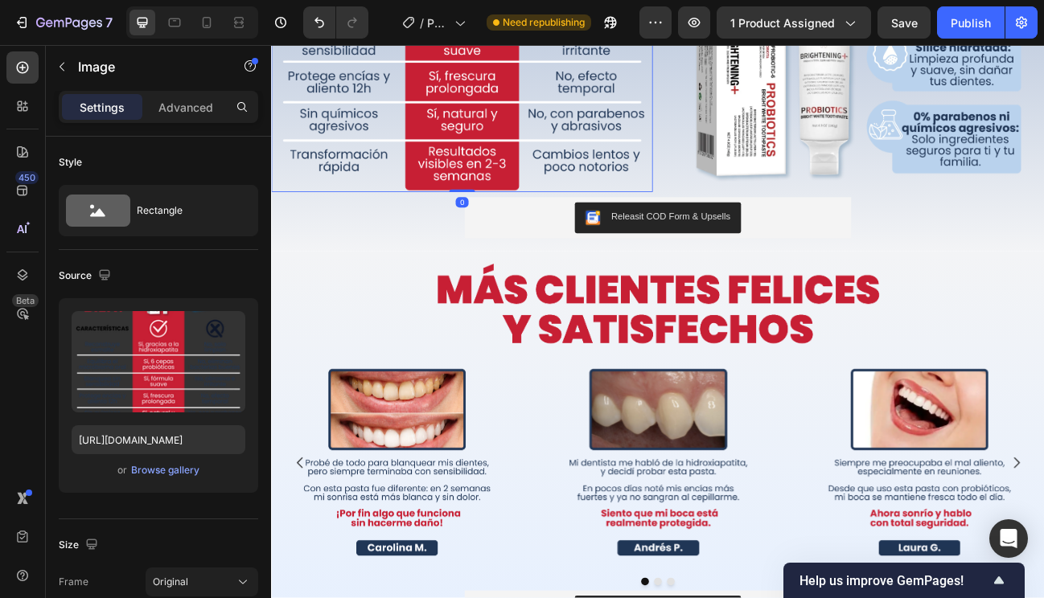
scroll to position [2452, 0]
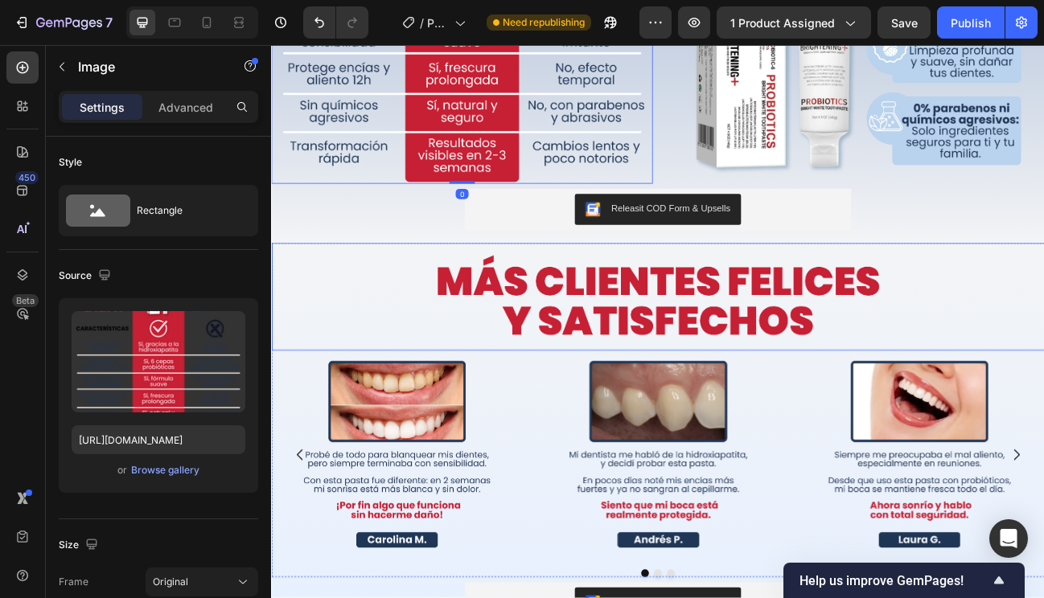
click at [592, 347] on img at bounding box center [753, 360] width 965 height 134
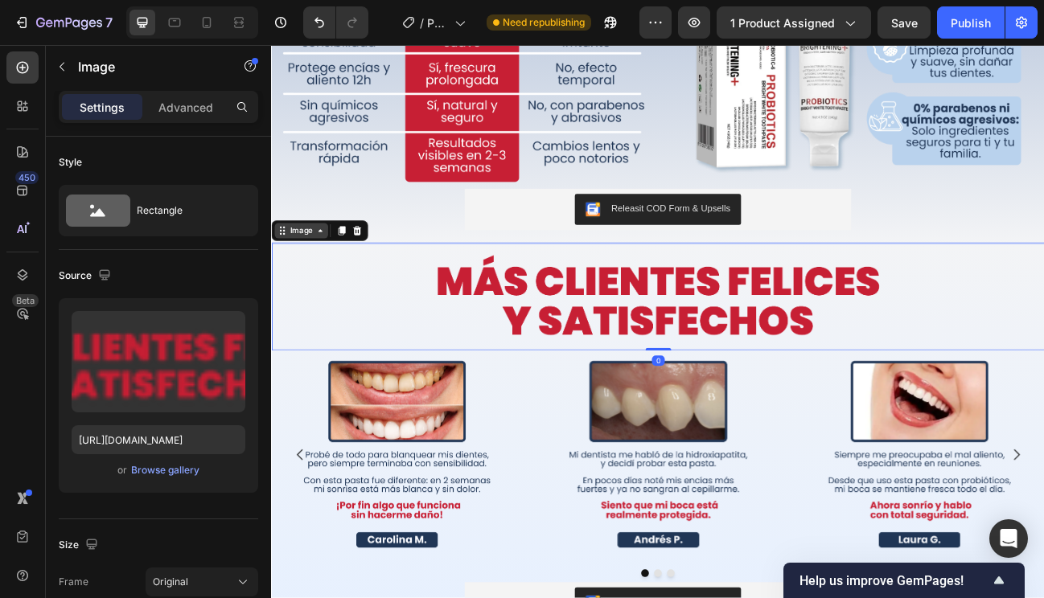
click at [300, 281] on div "Image" at bounding box center [308, 277] width 35 height 14
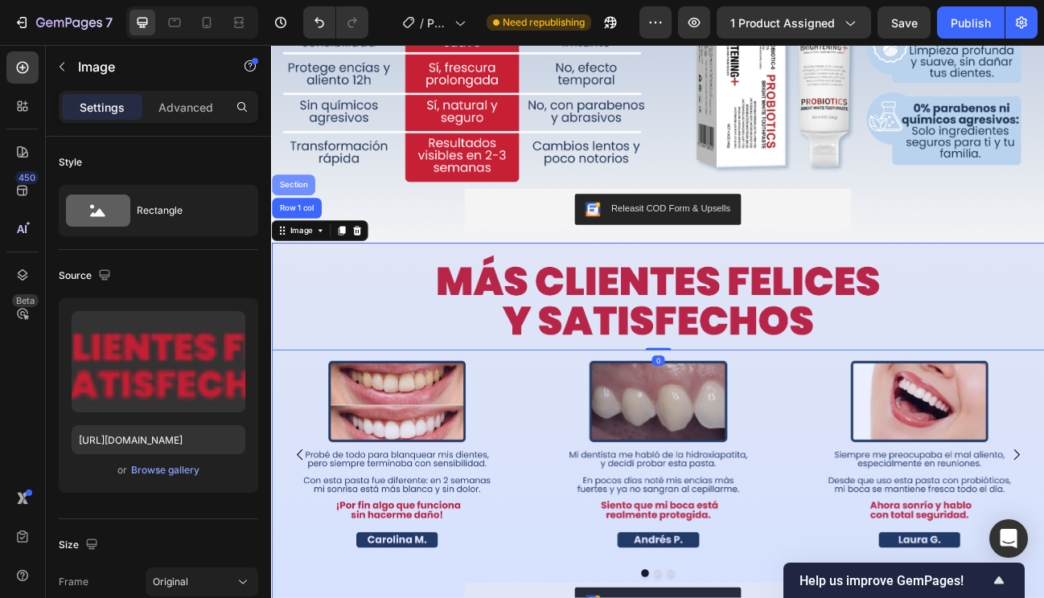
click at [297, 217] on div "Section" at bounding box center [298, 220] width 41 height 10
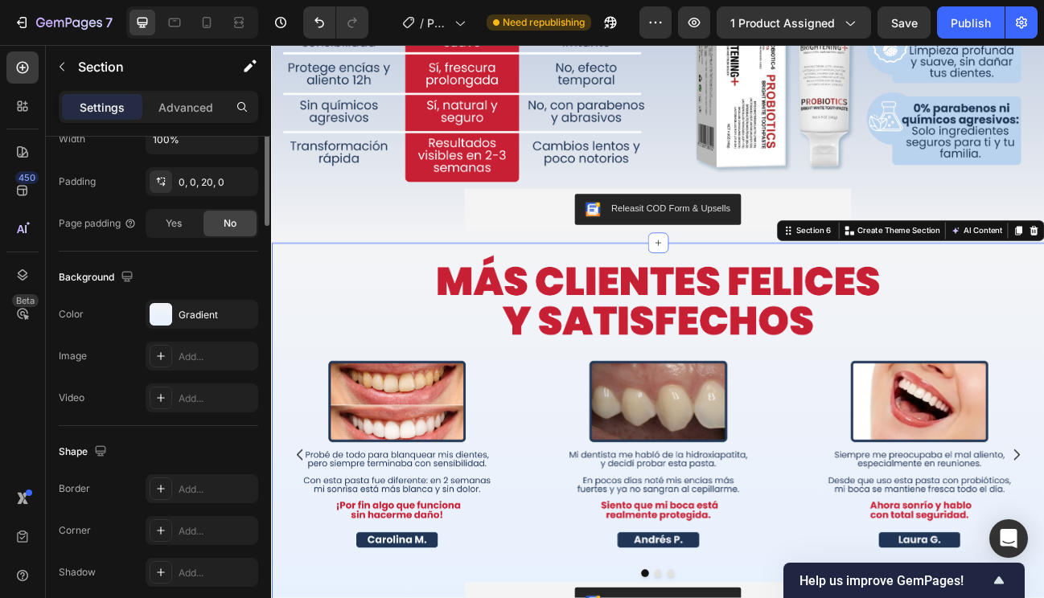
scroll to position [474, 0]
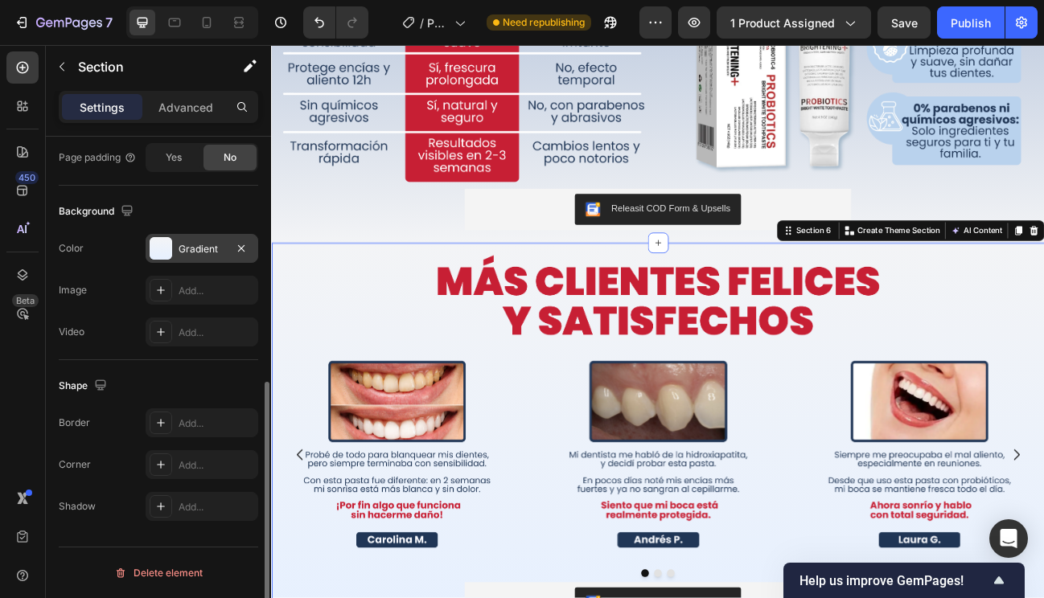
click at [212, 255] on div "Gradient" at bounding box center [201, 249] width 47 height 14
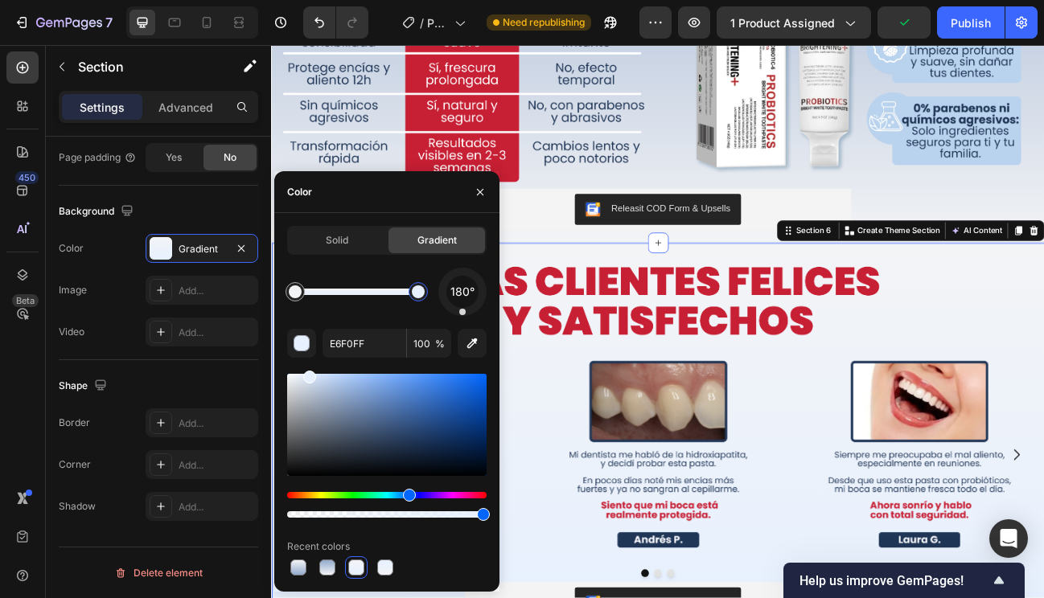
click at [420, 296] on div at bounding box center [418, 291] width 13 height 13
click at [366, 340] on input "E6F0FF" at bounding box center [364, 343] width 84 height 29
paste input "94AACC"
type input "94AACC"
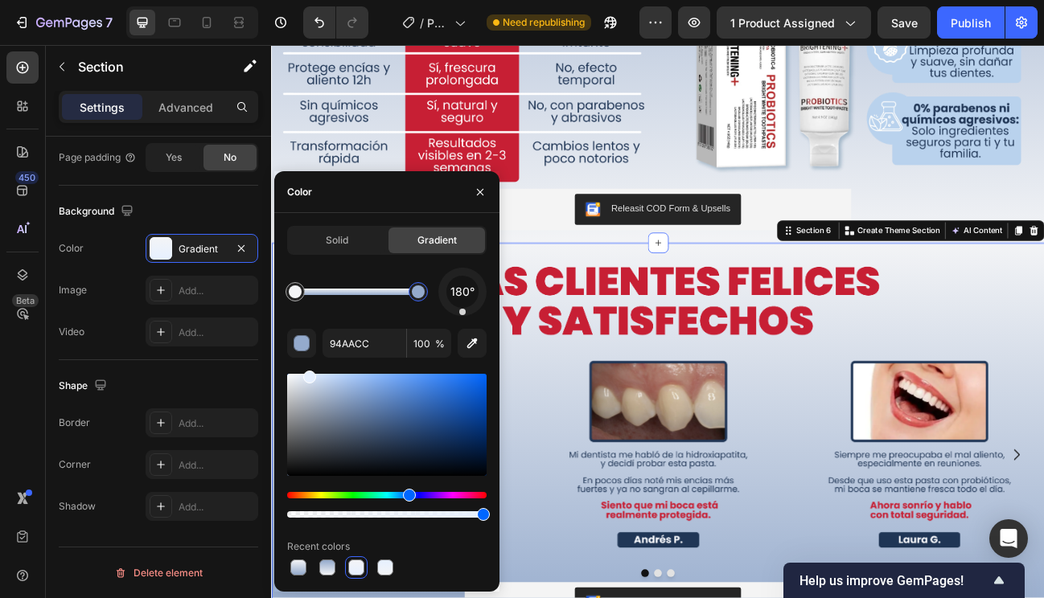
click at [687, 470] on img at bounding box center [753, 557] width 313 height 260
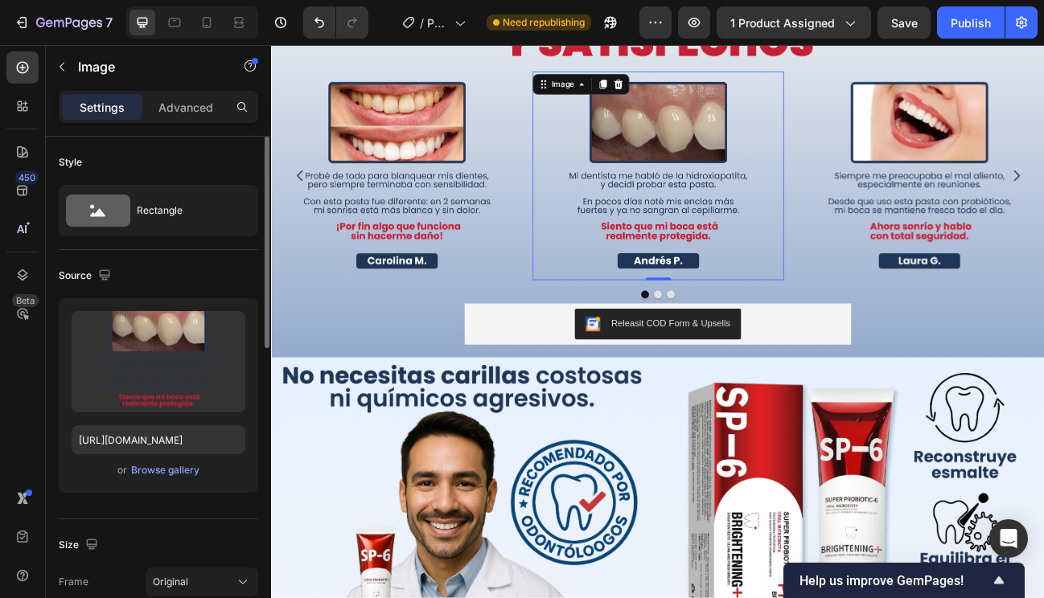
scroll to position [2868, 0]
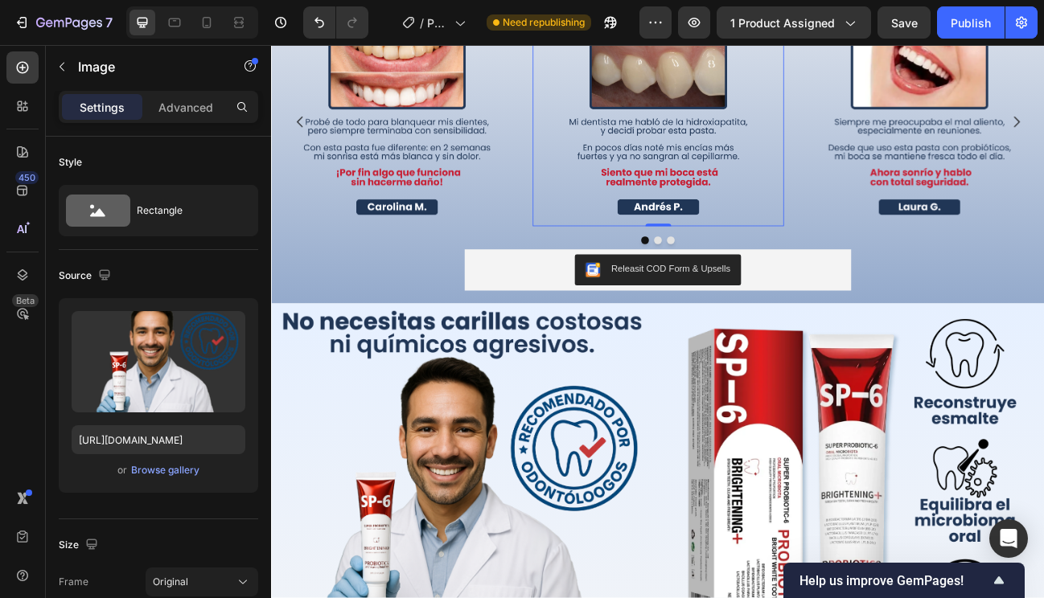
click at [687, 470] on img at bounding box center [509, 606] width 476 height 476
click at [287, 395] on img at bounding box center [509, 606] width 476 height 476
click at [307, 355] on div "Image" at bounding box center [308, 353] width 35 height 14
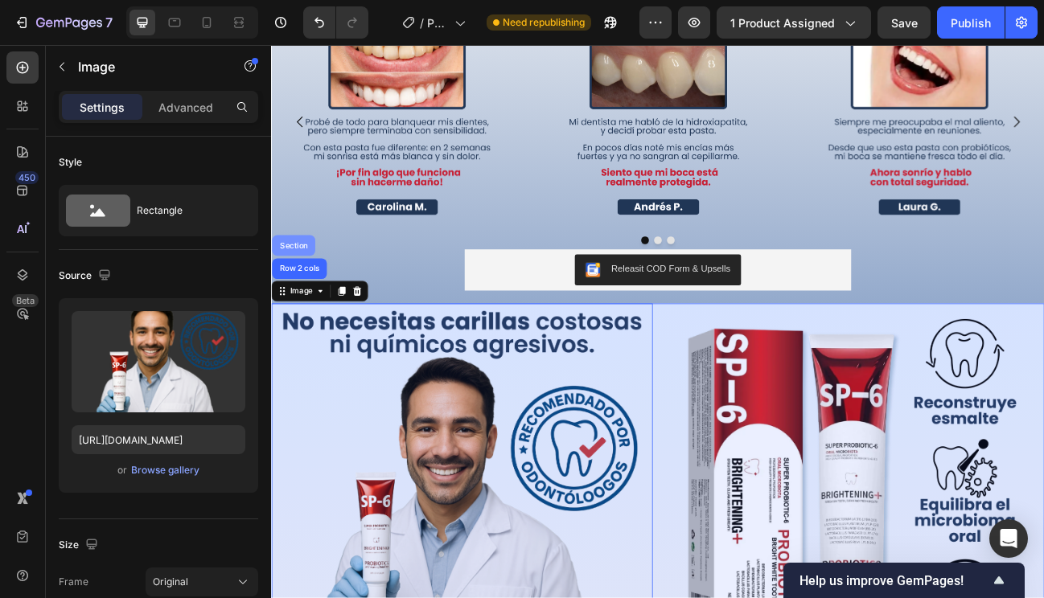
click at [300, 296] on div "Section" at bounding box center [298, 296] width 41 height 10
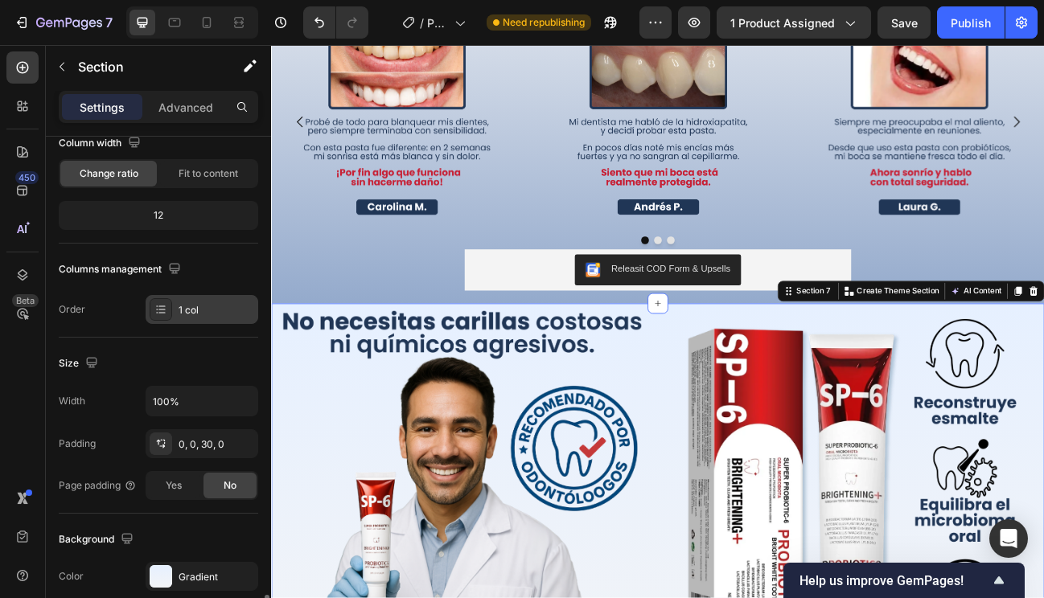
scroll to position [474, 0]
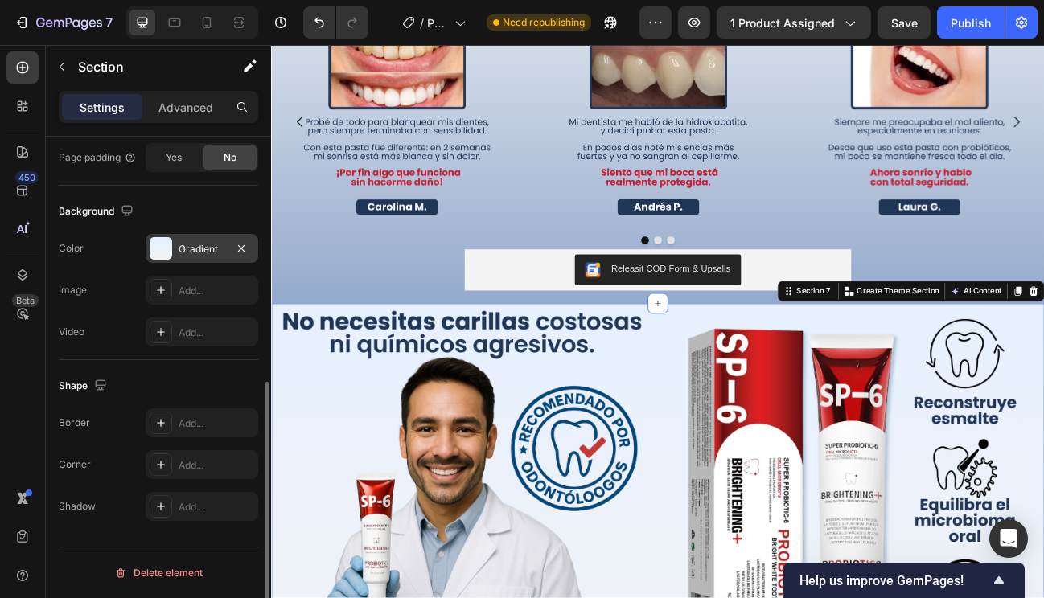
click at [211, 248] on div "Gradient" at bounding box center [201, 249] width 47 height 14
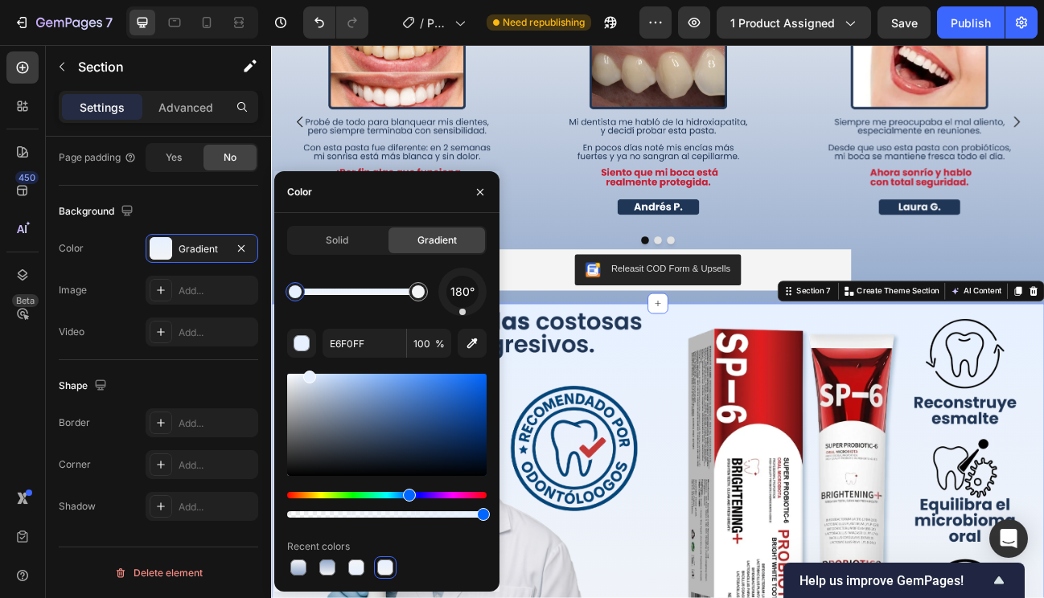
click at [289, 289] on div at bounding box center [295, 291] width 13 height 13
click at [358, 344] on input "E6F0FF" at bounding box center [364, 343] width 84 height 29
paste input "94AACC"
type input "94AACC"
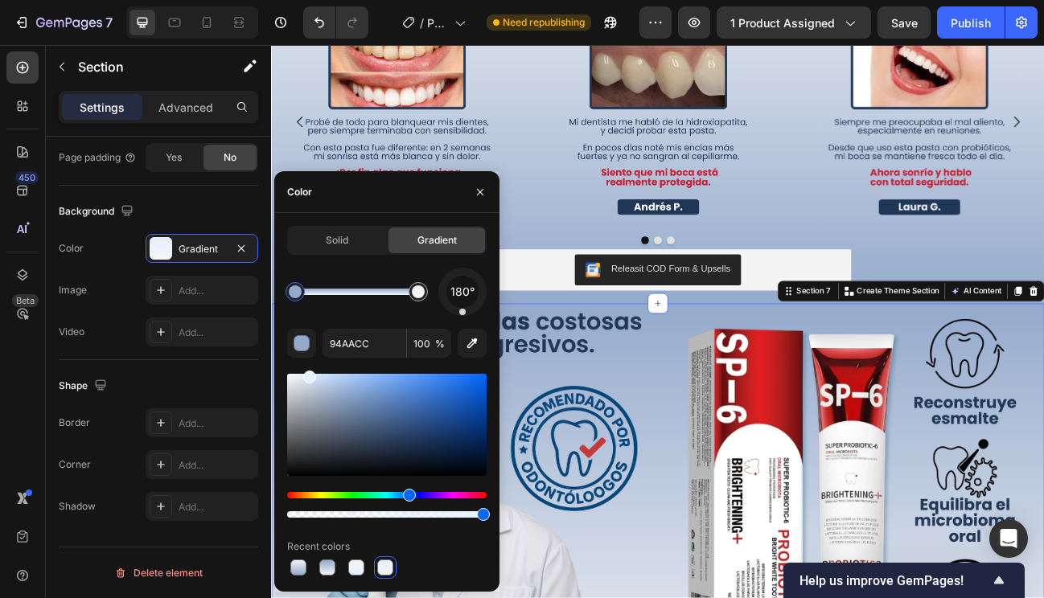
click at [629, 482] on img at bounding box center [509, 606] width 476 height 476
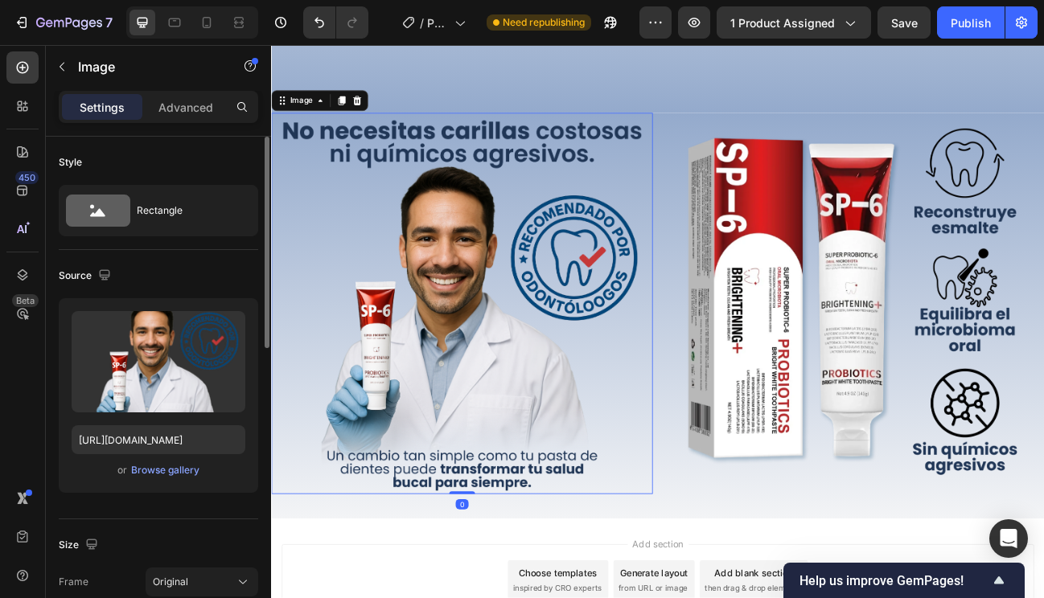
scroll to position [3200, 0]
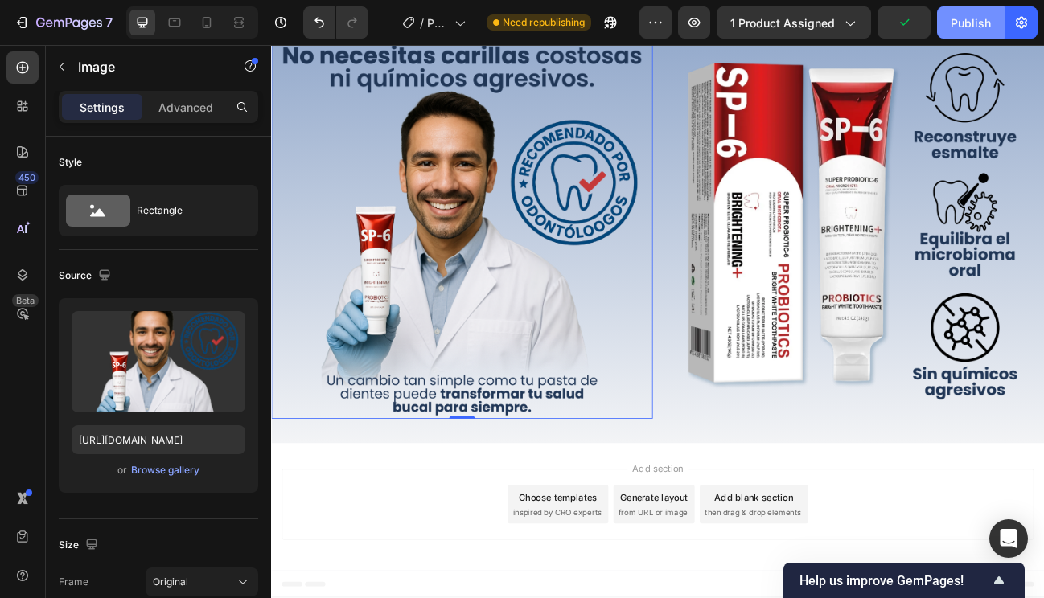
click at [950, 23] on button "Publish" at bounding box center [971, 22] width 68 height 32
